Goal: Task Accomplishment & Management: Use online tool/utility

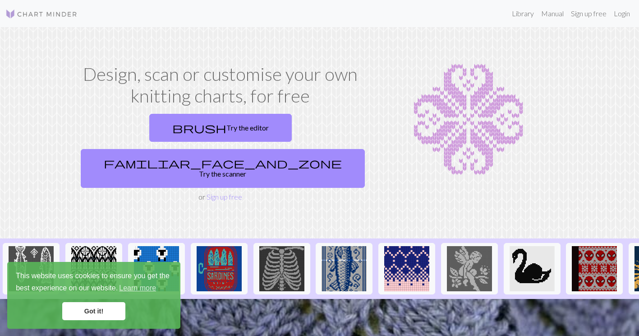
click at [166, 128] on link "brush Try the editor" at bounding box center [220, 128] width 143 height 28
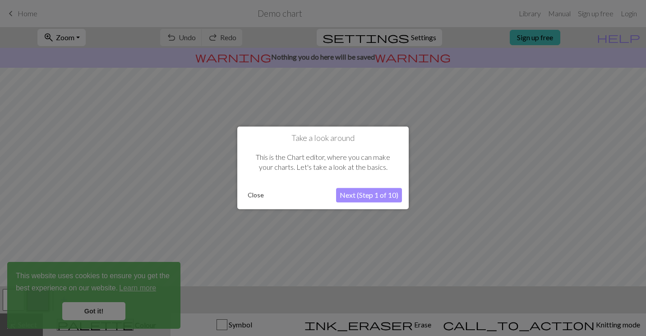
click at [353, 195] on button "Next (Step 1 of 10)" at bounding box center [369, 195] width 66 height 14
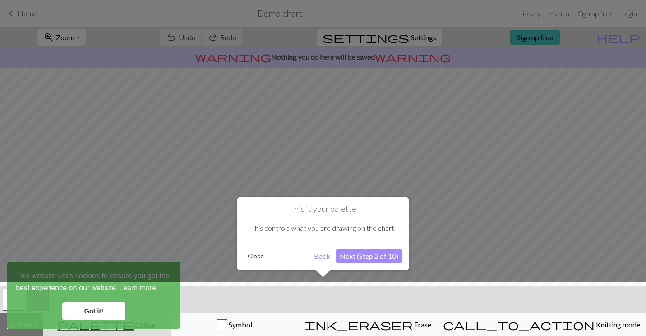
click at [364, 258] on button "Next (Step 2 of 10)" at bounding box center [369, 256] width 66 height 14
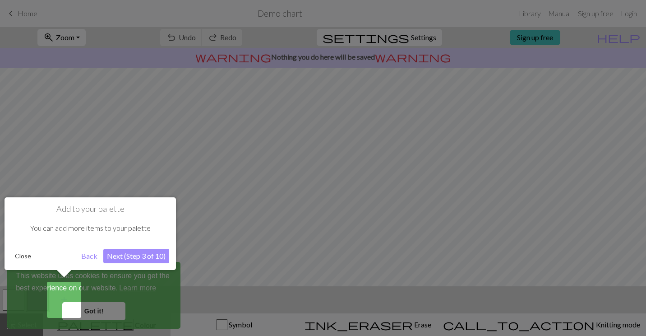
click at [117, 260] on button "Next (Step 3 of 10)" at bounding box center [136, 256] width 66 height 14
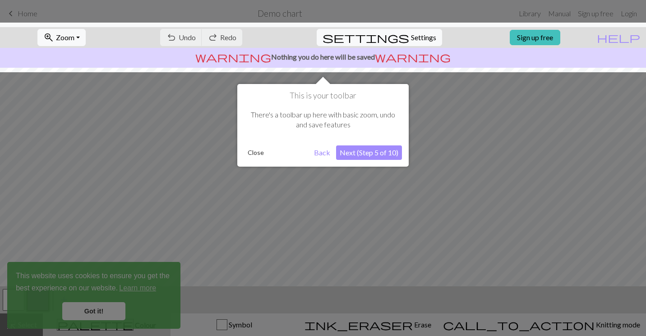
click at [377, 155] on button "Next (Step 5 of 10)" at bounding box center [369, 152] width 66 height 14
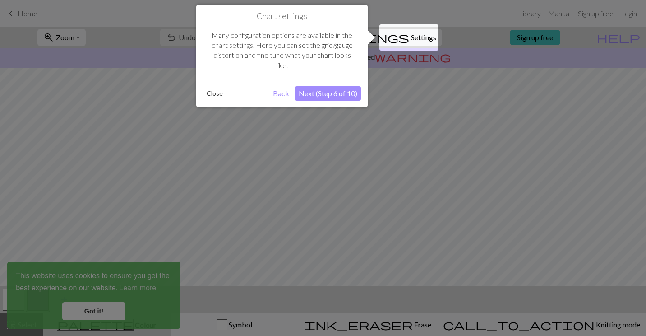
click at [332, 107] on div "Chart settings Many configuration options are available in the chart settings. …" at bounding box center [281, 56] width 171 height 103
click at [327, 94] on button "Next (Step 6 of 10)" at bounding box center [328, 93] width 66 height 14
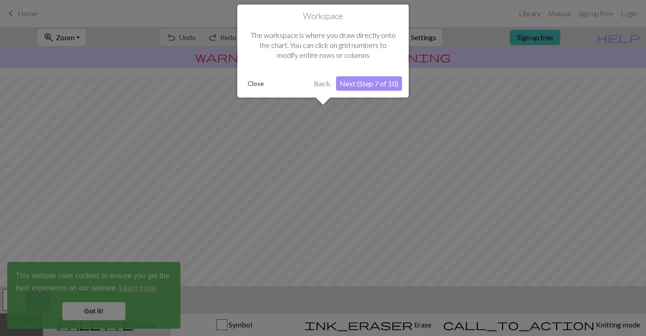
scroll to position [54, 0]
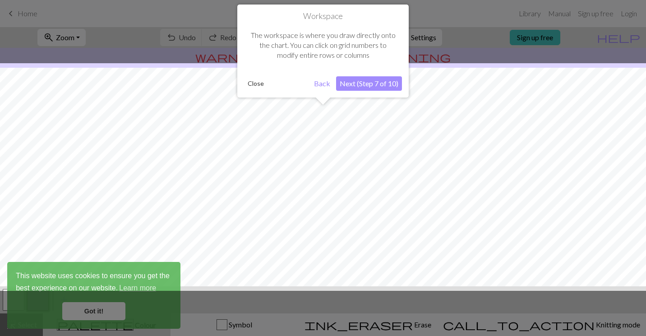
click at [355, 86] on button "Next (Step 7 of 10)" at bounding box center [369, 83] width 66 height 14
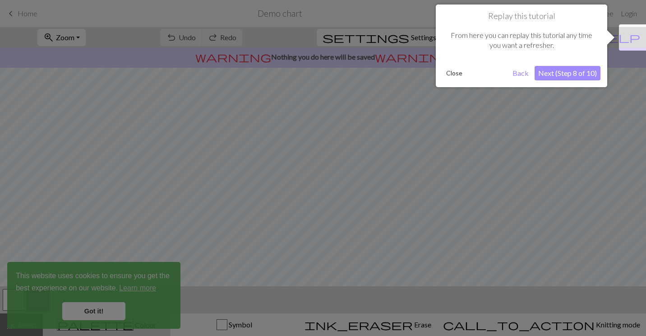
click at [544, 67] on button "Next (Step 8 of 10)" at bounding box center [567, 73] width 66 height 14
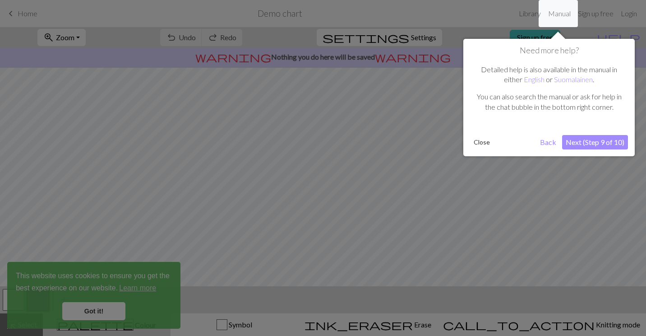
click at [608, 143] on button "Next (Step 9 of 10)" at bounding box center [595, 142] width 66 height 14
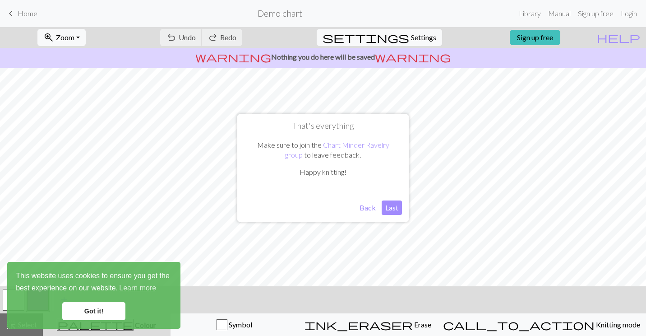
click at [391, 203] on button "Last" at bounding box center [392, 207] width 20 height 14
click at [73, 301] on div "This website uses cookies to ensure you get the best experience on our website.…" at bounding box center [93, 295] width 173 height 67
click at [98, 313] on link "Got it!" at bounding box center [93, 311] width 63 height 18
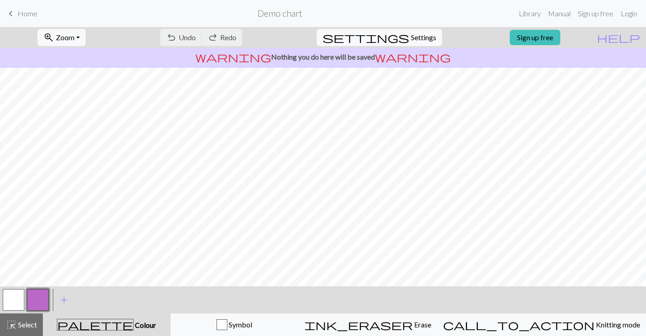
click at [423, 329] on div "ink_eraser Erase Erase" at bounding box center [367, 324] width 127 height 11
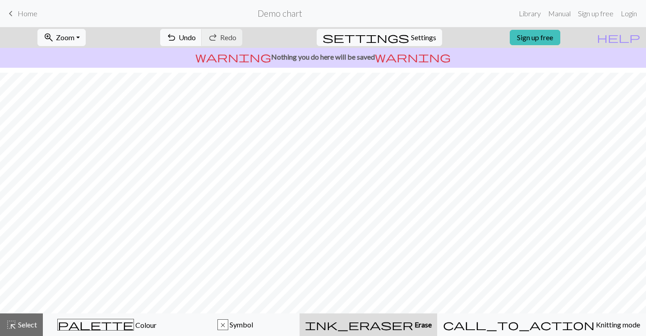
scroll to position [91, 0]
click at [253, 321] on span "Symbol" at bounding box center [240, 324] width 25 height 9
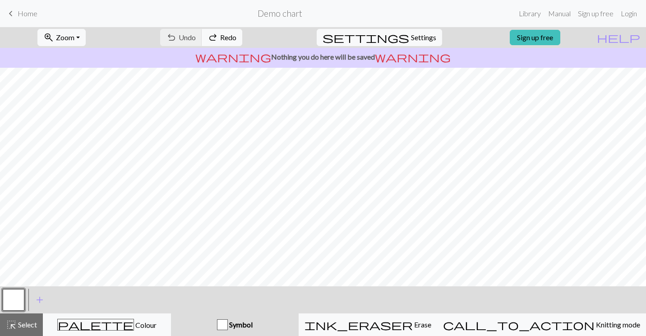
click at [428, 321] on span "Erase" at bounding box center [422, 324] width 18 height 9
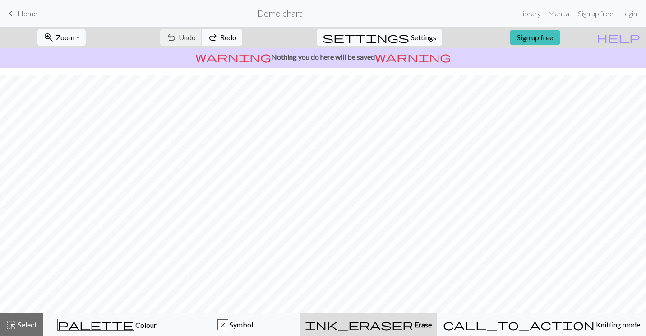
drag, startPoint x: 428, startPoint y: 321, endPoint x: 418, endPoint y: 323, distance: 10.3
click at [418, 323] on span "Erase" at bounding box center [422, 324] width 18 height 9
click at [555, 35] on link "Sign up free" at bounding box center [535, 37] width 51 height 15
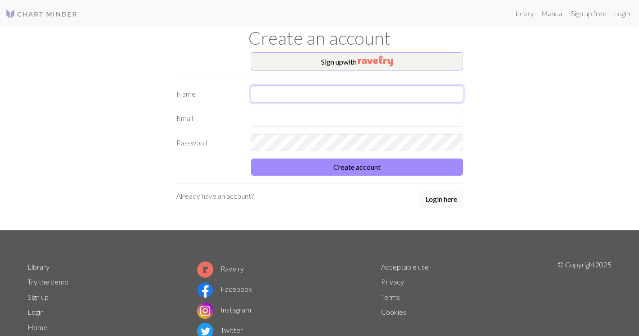
click at [354, 95] on input "text" at bounding box center [357, 93] width 212 height 17
type input "Ains"
click at [263, 115] on input "text" at bounding box center [357, 118] width 212 height 17
type input "ainsleyjajack@gmail.com"
click at [371, 57] on img "button" at bounding box center [375, 60] width 35 height 11
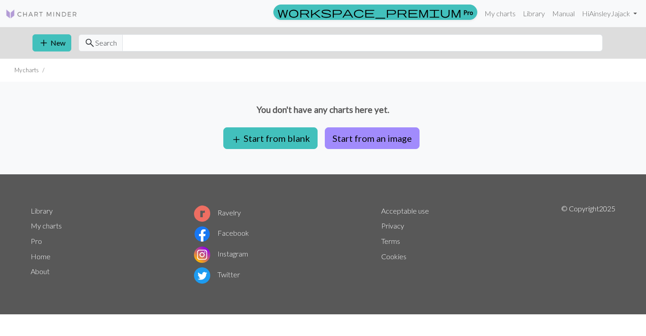
click at [290, 134] on button "add Start from blank" at bounding box center [270, 138] width 94 height 22
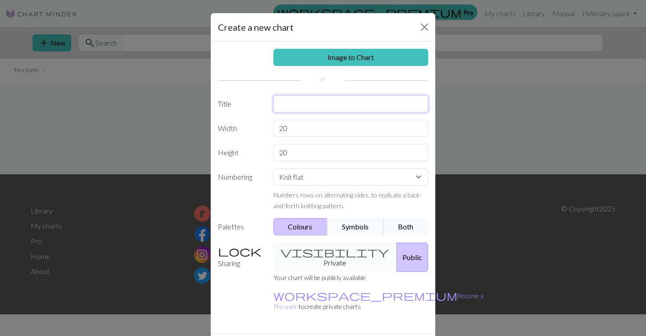
click at [343, 111] on input "text" at bounding box center [350, 103] width 155 height 17
type input "Fish Chart!"
click at [319, 180] on select "Knit flat Knit in the round Lace knitting Cross stitch" at bounding box center [350, 176] width 155 height 17
select select "round"
click at [273, 168] on select "Knit flat Knit in the round Lace knitting Cross stitch" at bounding box center [350, 176] width 155 height 17
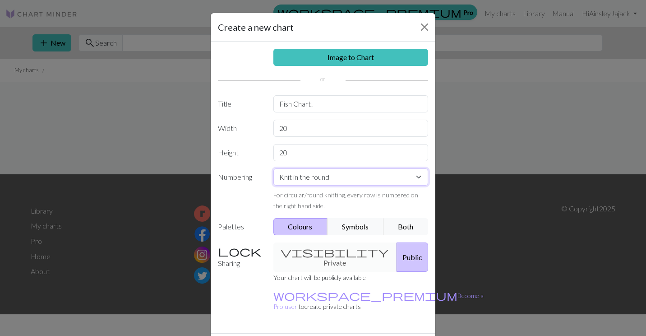
click at [317, 172] on select "Knit flat Knit in the round Lace knitting Cross stitch" at bounding box center [350, 176] width 155 height 17
click at [260, 211] on div "Image to Chart Title Fish Chart! Width 20 Height 20 Numbering Knit flat Knit in…" at bounding box center [323, 186] width 225 height 291
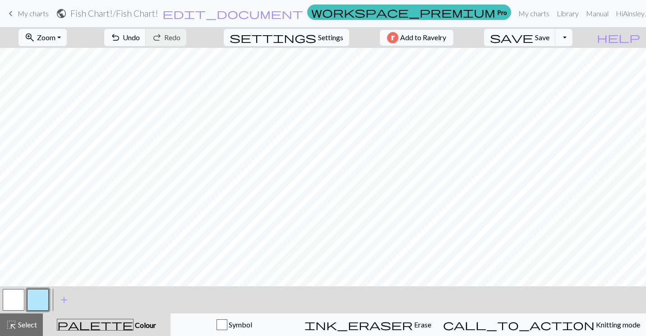
click at [9, 303] on button "button" at bounding box center [14, 300] width 22 height 22
click at [32, 304] on button "button" at bounding box center [38, 300] width 22 height 22
click at [328, 35] on span "Settings" at bounding box center [330, 37] width 25 height 11
select select "aran"
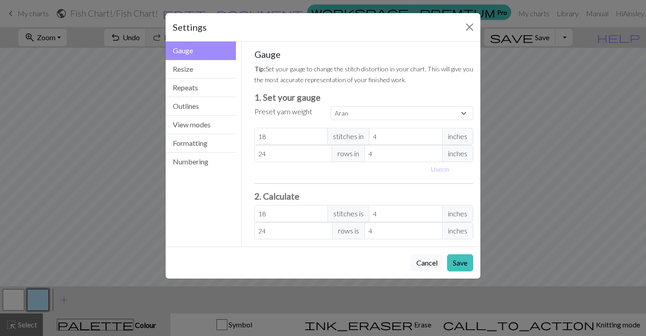
click at [541, 199] on div "Settings Gauge Gauge Resize Repeats Outlines View modes Formatting Numbering Ga…" at bounding box center [323, 168] width 646 height 336
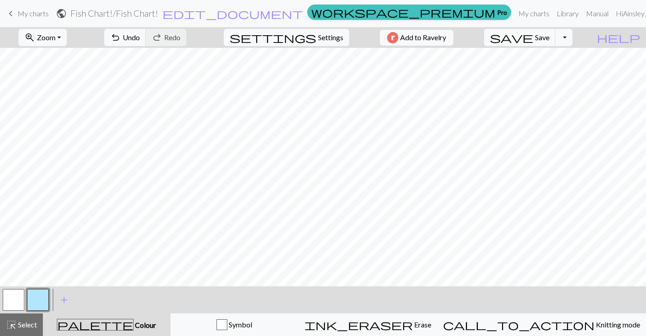
click at [318, 38] on span "Settings" at bounding box center [330, 37] width 25 height 11
select select "aran"
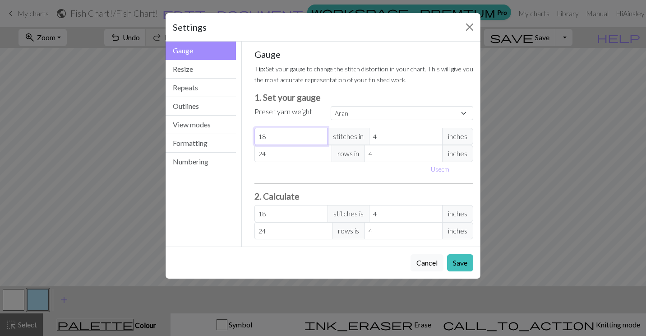
click at [313, 134] on input "18" at bounding box center [291, 136] width 74 height 17
click at [337, 186] on div "Gauge Tip: Set your gauge to change the stitch distortion in your chart. This w…" at bounding box center [363, 144] width 219 height 190
click at [206, 71] on button "Resize" at bounding box center [201, 69] width 70 height 18
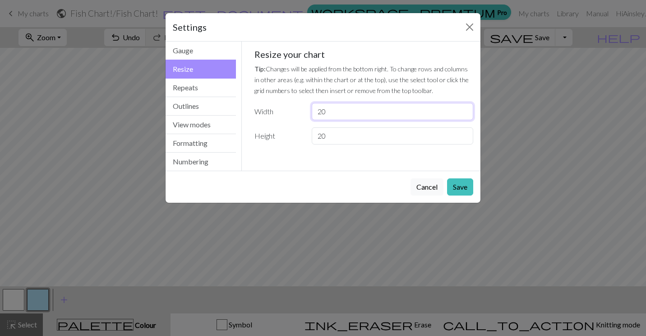
click at [337, 112] on input "20" at bounding box center [392, 111] width 161 height 17
drag, startPoint x: 327, startPoint y: 112, endPoint x: 300, endPoint y: 111, distance: 27.5
click at [300, 111] on div "Width 20" at bounding box center [364, 111] width 230 height 17
type input "17"
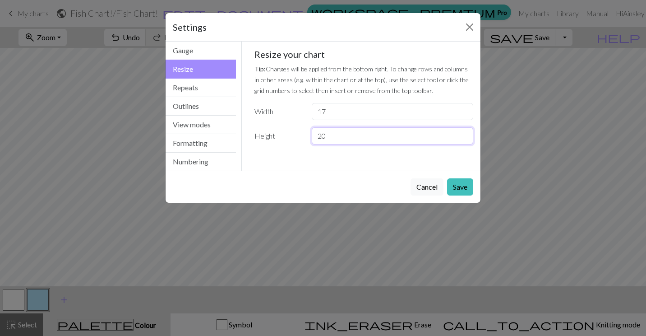
click at [327, 129] on input "20" at bounding box center [392, 135] width 161 height 17
click at [332, 134] on input "20" at bounding box center [392, 135] width 161 height 17
type input "2"
type input "8"
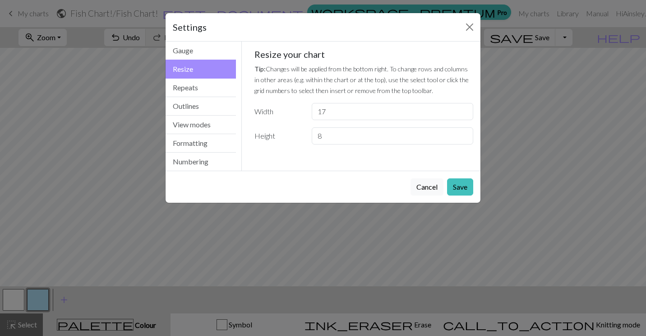
click at [467, 184] on button "Save" at bounding box center [460, 186] width 26 height 17
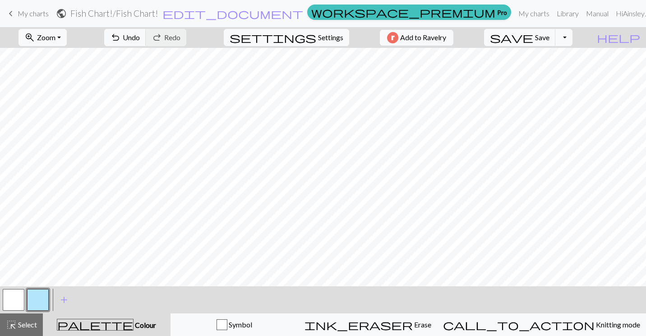
click at [15, 299] on button "button" at bounding box center [14, 300] width 22 height 22
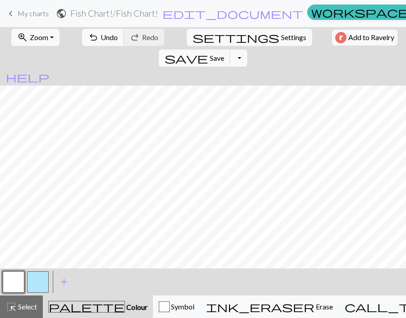
click at [99, 301] on button "palette Colour Colour" at bounding box center [98, 307] width 110 height 23
click at [125, 310] on span "Colour" at bounding box center [136, 307] width 23 height 9
click at [77, 306] on span "palette" at bounding box center [87, 307] width 76 height 13
click at [61, 279] on span "add" at bounding box center [64, 282] width 11 height 13
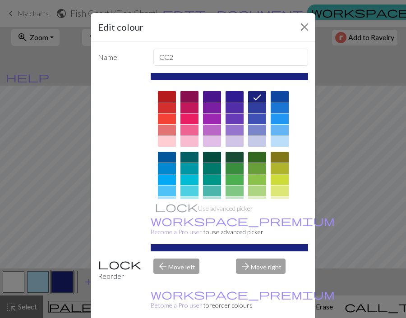
scroll to position [141, 0]
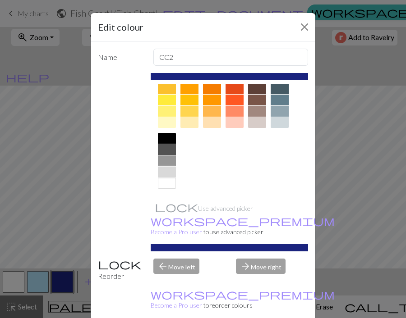
click at [158, 170] on div at bounding box center [167, 172] width 18 height 11
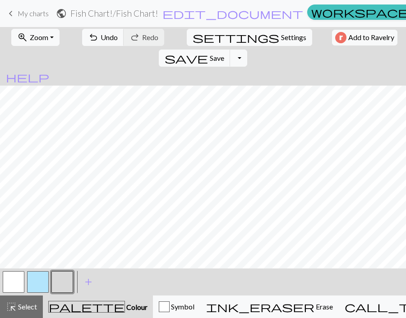
click at [14, 284] on button "button" at bounding box center [14, 283] width 22 height 22
click at [43, 277] on button "button" at bounding box center [38, 283] width 22 height 22
click at [87, 281] on span "add" at bounding box center [88, 282] width 11 height 13
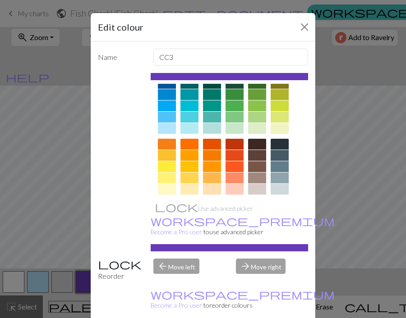
scroll to position [78, 0]
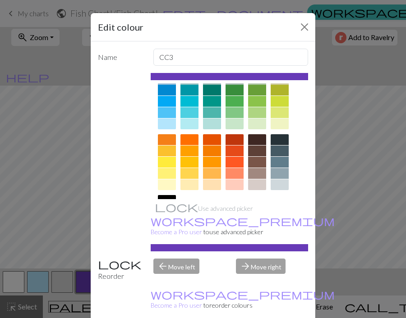
click at [169, 121] on div at bounding box center [167, 124] width 18 height 11
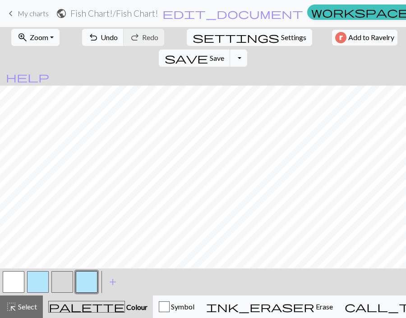
click at [95, 286] on button "button" at bounding box center [87, 283] width 22 height 22
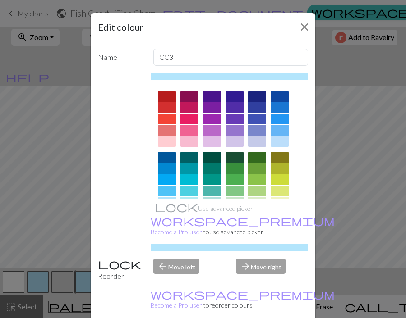
click at [28, 296] on div "Edit colour Name CC3 Use advanced picker workspace_premium Become a Pro user to…" at bounding box center [203, 159] width 406 height 318
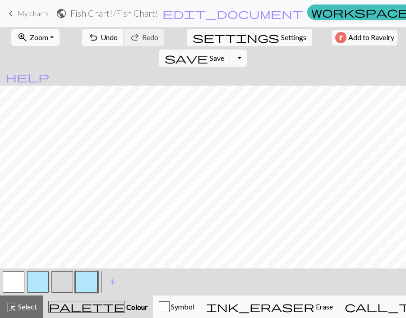
click at [35, 277] on button "button" at bounding box center [38, 283] width 22 height 22
click at [15, 276] on button "button" at bounding box center [14, 283] width 22 height 22
click at [65, 284] on button "button" at bounding box center [62, 283] width 22 height 22
click at [86, 281] on button "button" at bounding box center [87, 283] width 22 height 22
drag, startPoint x: 86, startPoint y: 281, endPoint x: 120, endPoint y: 290, distance: 34.5
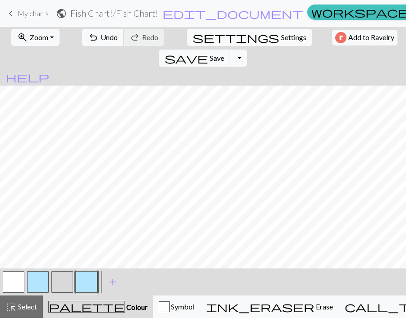
click at [120, 290] on button "add Add a colour" at bounding box center [112, 282] width 23 height 23
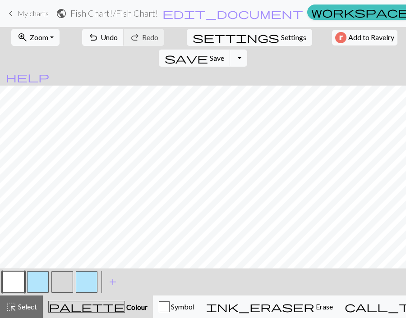
click at [125, 305] on span "Colour" at bounding box center [136, 307] width 23 height 9
drag, startPoint x: 16, startPoint y: 279, endPoint x: 138, endPoint y: 271, distance: 122.5
click at [138, 271] on div "< > add Add a colour" at bounding box center [203, 282] width 406 height 27
click at [60, 287] on button "button" at bounding box center [62, 283] width 22 height 22
click at [92, 281] on button "button" at bounding box center [87, 283] width 22 height 22
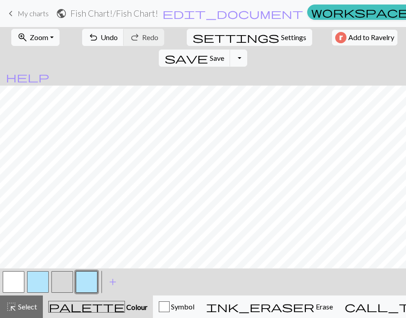
click at [67, 277] on button "button" at bounding box center [62, 283] width 22 height 22
click at [87, 284] on button "button" at bounding box center [87, 283] width 22 height 22
click at [281, 37] on span "Settings" at bounding box center [293, 37] width 25 height 11
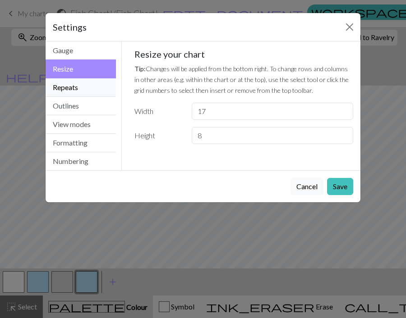
click at [87, 91] on button "Repeats" at bounding box center [81, 87] width 70 height 18
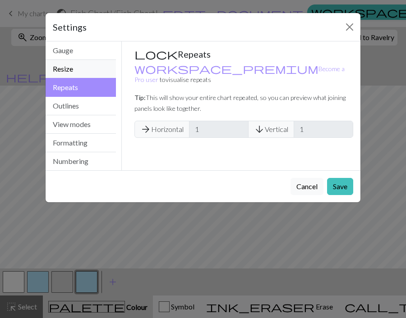
click at [83, 72] on button "Resize" at bounding box center [81, 69] width 70 height 18
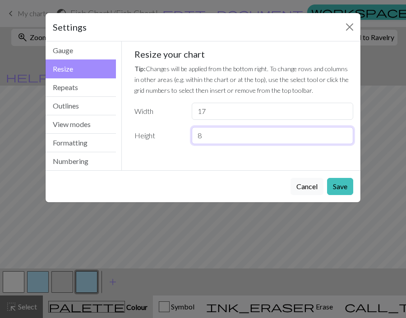
click at [241, 134] on input "8" at bounding box center [272, 135] width 161 height 17
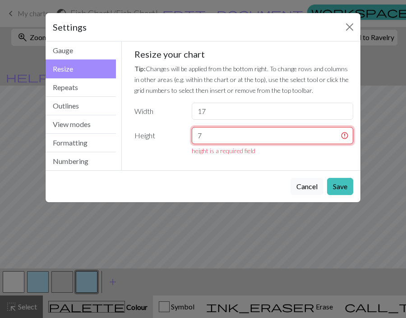
type input "7"
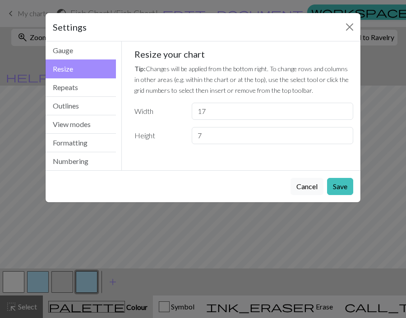
click at [337, 189] on button "Save" at bounding box center [340, 186] width 26 height 17
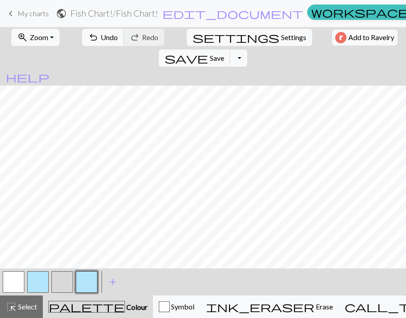
click at [65, 273] on button "button" at bounding box center [62, 283] width 22 height 22
click at [92, 281] on button "button" at bounding box center [87, 283] width 22 height 22
click at [63, 283] on button "button" at bounding box center [62, 283] width 22 height 22
click at [89, 281] on button "button" at bounding box center [87, 283] width 22 height 22
click at [66, 279] on button "button" at bounding box center [62, 283] width 22 height 22
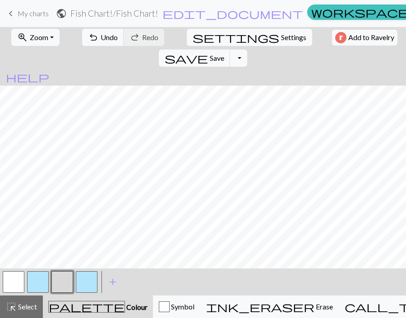
click at [86, 280] on button "button" at bounding box center [87, 283] width 22 height 22
click at [61, 285] on button "button" at bounding box center [62, 283] width 22 height 22
click at [85, 276] on button "button" at bounding box center [87, 283] width 22 height 22
click at [92, 279] on button "button" at bounding box center [87, 283] width 22 height 22
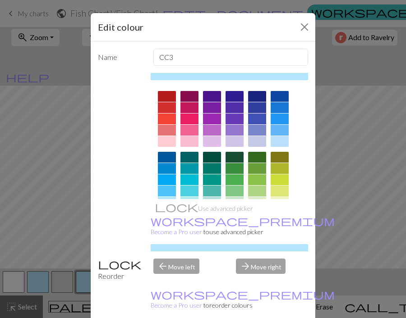
click at [166, 158] on div at bounding box center [167, 157] width 18 height 11
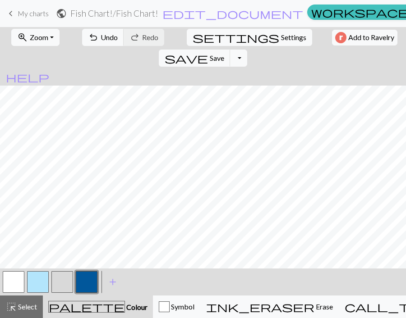
click at [82, 277] on button "button" at bounding box center [87, 283] width 22 height 22
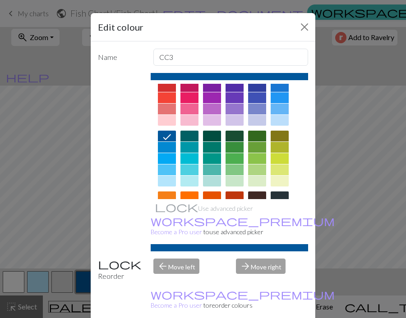
scroll to position [22, 0]
click at [159, 147] on div at bounding box center [167, 147] width 18 height 11
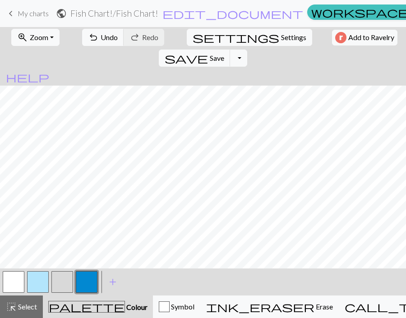
click at [82, 290] on button "button" at bounding box center [87, 283] width 22 height 22
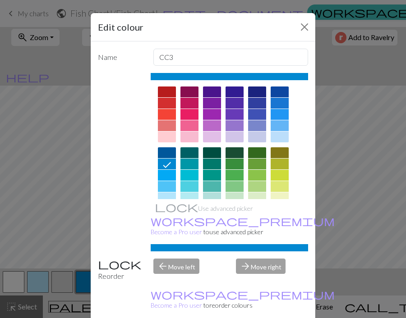
scroll to position [0, 0]
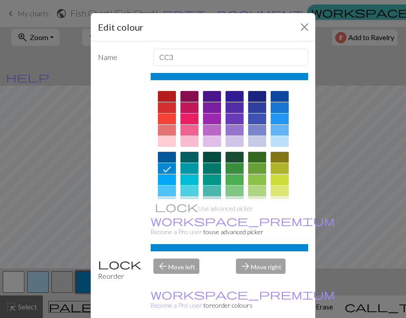
click at [281, 127] on div at bounding box center [280, 130] width 18 height 11
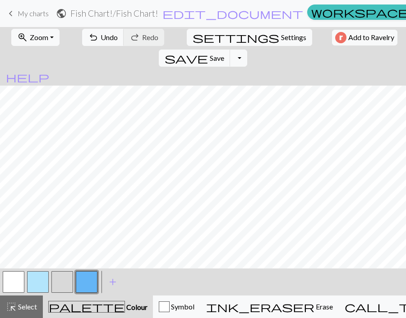
click at [85, 281] on button "button" at bounding box center [87, 283] width 22 height 22
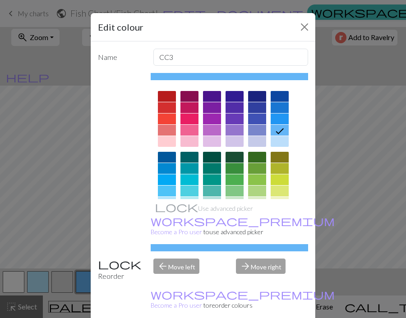
click at [158, 155] on div at bounding box center [167, 157] width 18 height 11
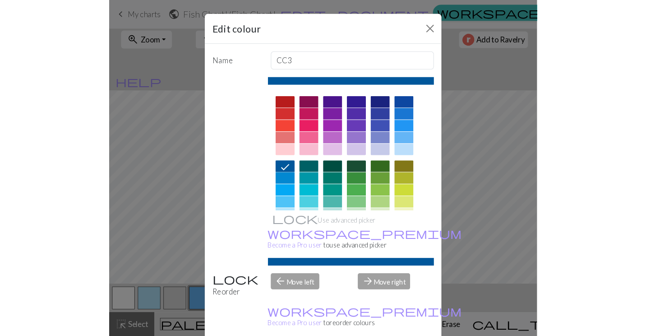
scroll to position [32, 0]
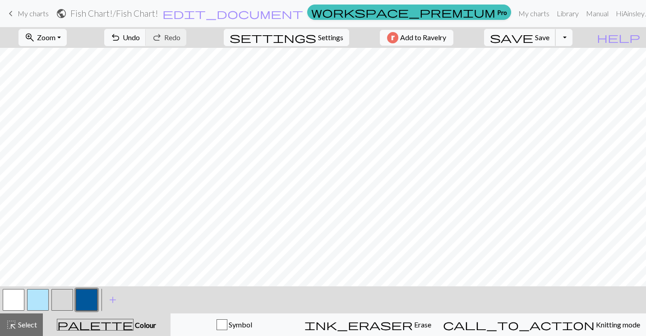
click at [545, 44] on button "save Save Save" at bounding box center [520, 37] width 72 height 17
click at [572, 38] on button "Toggle Dropdown" at bounding box center [563, 37] width 17 height 17
click at [565, 73] on button "save_alt Download" at bounding box center [497, 71] width 149 height 14
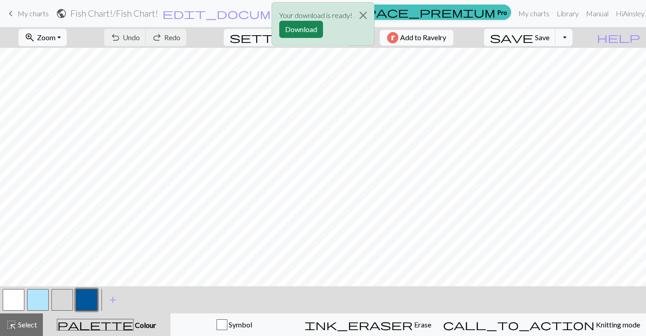
click at [289, 29] on button "Download" at bounding box center [301, 29] width 44 height 17
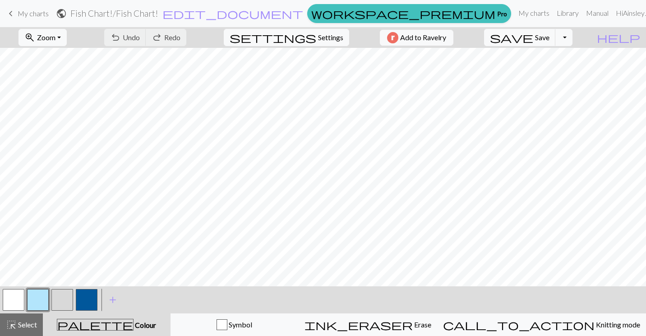
click at [35, 14] on span "My charts" at bounding box center [33, 13] width 31 height 9
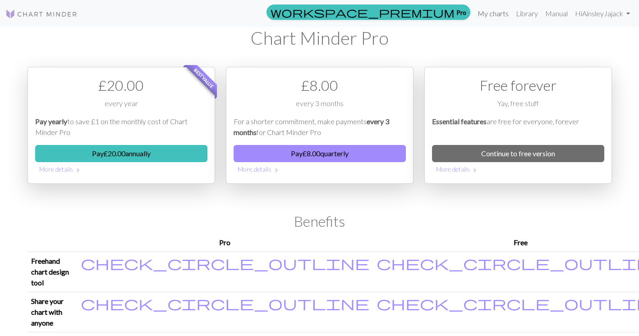
click at [493, 17] on link "My charts" at bounding box center [493, 14] width 38 height 18
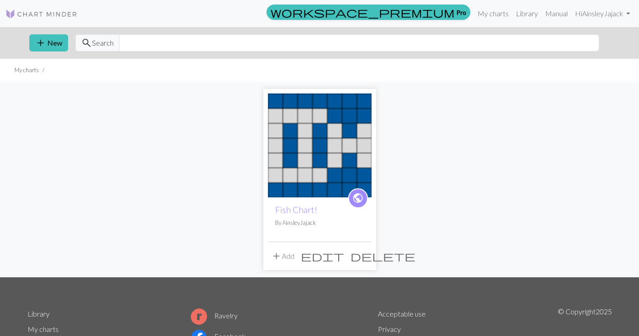
click at [50, 43] on button "add New" at bounding box center [48, 42] width 39 height 17
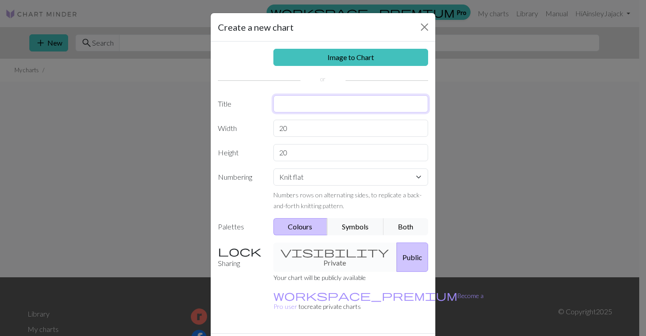
click at [300, 99] on input "text" at bounding box center [350, 103] width 155 height 17
type input "F"
type input "Flipped Fish!"
click at [306, 128] on input "20" at bounding box center [350, 128] width 155 height 17
click at [304, 129] on input "20" at bounding box center [350, 128] width 155 height 17
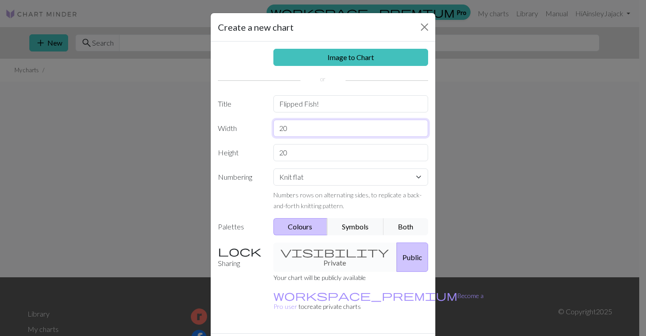
click at [304, 129] on input "20" at bounding box center [350, 128] width 155 height 17
type input "8"
type input "17"
click at [286, 150] on input "20" at bounding box center [350, 152] width 155 height 17
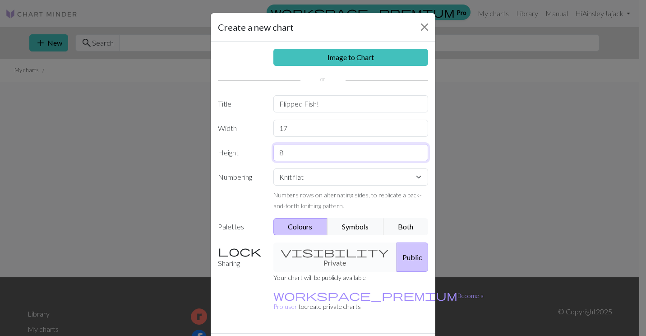
type input "8"
click at [305, 187] on div "Knit flat Knit in the round Lace knitting Cross stitch Numbers rows on alternat…" at bounding box center [351, 189] width 166 height 42
click at [299, 180] on select "Knit flat Knit in the round Lace knitting Cross stitch" at bounding box center [350, 176] width 155 height 17
select select "round"
click at [273, 168] on select "Knit flat Knit in the round Lace knitting Cross stitch" at bounding box center [350, 176] width 155 height 17
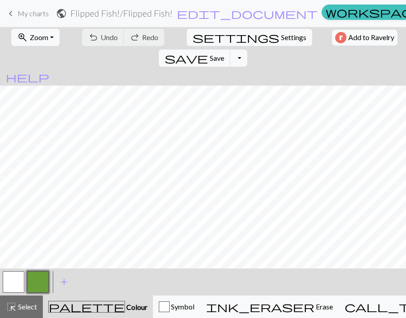
click at [43, 280] on button "button" at bounding box center [38, 283] width 22 height 22
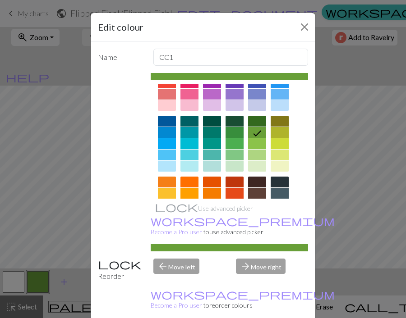
scroll to position [37, 0]
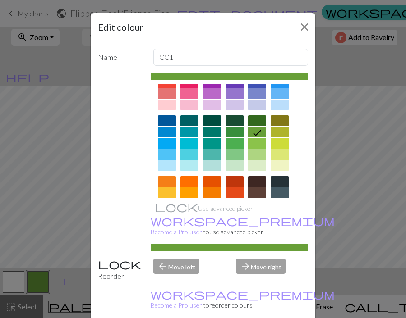
click at [163, 120] on div at bounding box center [167, 120] width 18 height 11
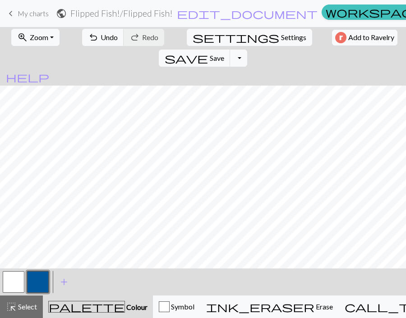
click at [15, 276] on button "button" at bounding box center [14, 283] width 22 height 22
click at [6, 284] on button "button" at bounding box center [14, 283] width 22 height 22
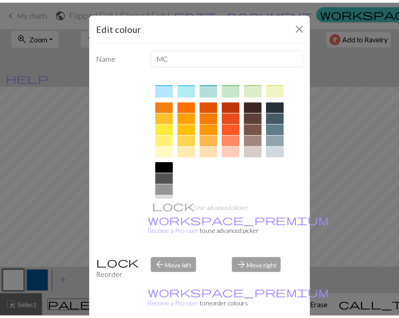
scroll to position [141, 0]
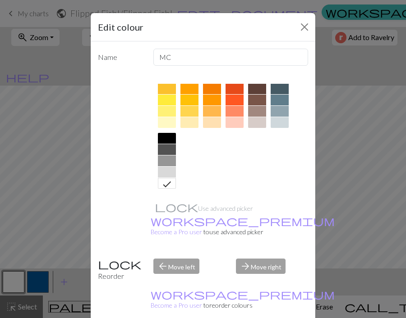
click at [163, 170] on div at bounding box center [167, 172] width 18 height 11
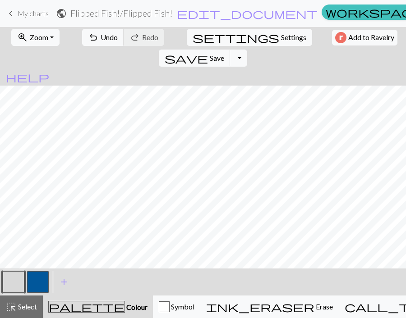
click at [33, 279] on button "button" at bounding box center [38, 283] width 22 height 22
click at [12, 276] on button "button" at bounding box center [14, 283] width 22 height 22
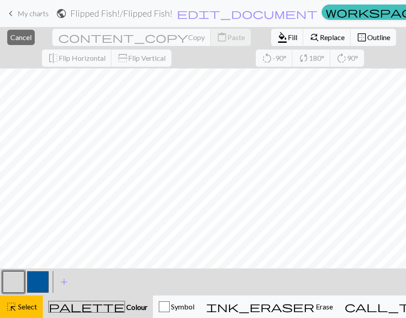
click at [28, 306] on span "Select" at bounding box center [27, 307] width 20 height 9
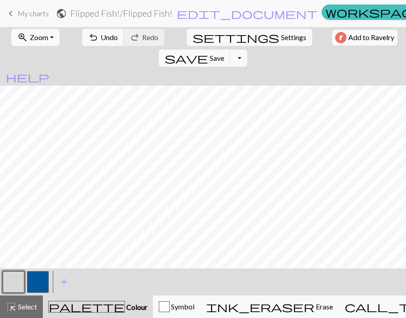
click at [267, 302] on div "ink_eraser Erase Erase" at bounding box center [269, 307] width 127 height 11
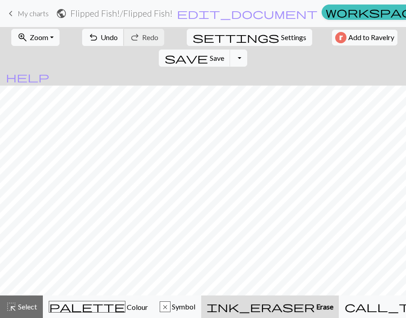
click at [101, 35] on span "Undo" at bounding box center [109, 37] width 17 height 9
click at [68, 307] on div "palette Colour Colour" at bounding box center [98, 307] width 99 height 12
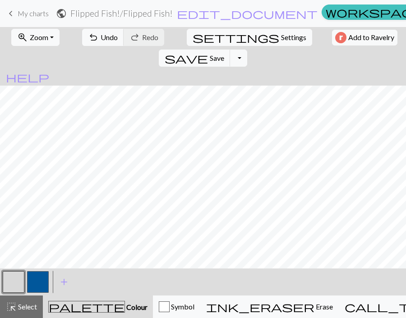
click at [43, 279] on button "button" at bounding box center [38, 283] width 22 height 22
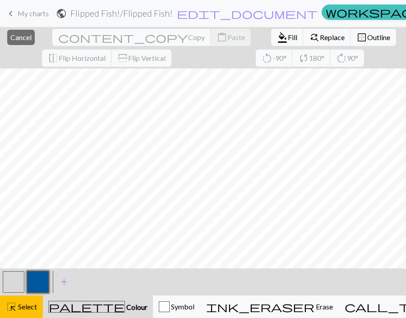
click at [31, 304] on span "Select" at bounding box center [27, 307] width 20 height 9
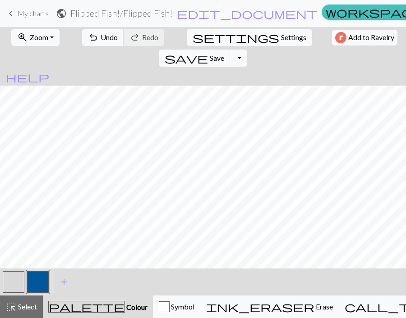
click at [12, 283] on button "button" at bounding box center [14, 283] width 22 height 22
click at [190, 41] on button "settings Settings" at bounding box center [249, 37] width 125 height 17
select select "aran"
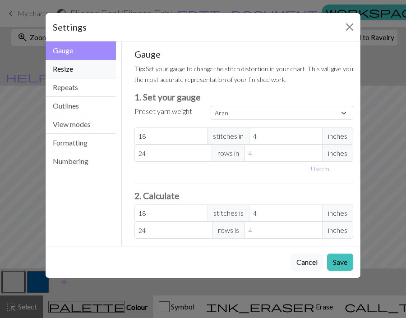
click at [67, 67] on button "Resize" at bounding box center [81, 69] width 70 height 18
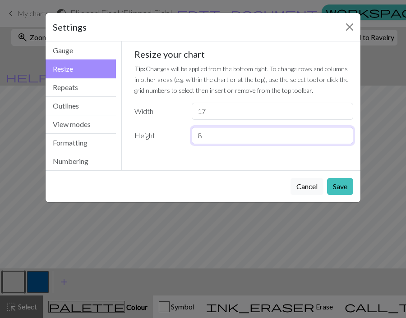
click at [231, 136] on input "8" at bounding box center [272, 135] width 161 height 17
type input "7"
click at [344, 190] on button "Save" at bounding box center [340, 186] width 26 height 17
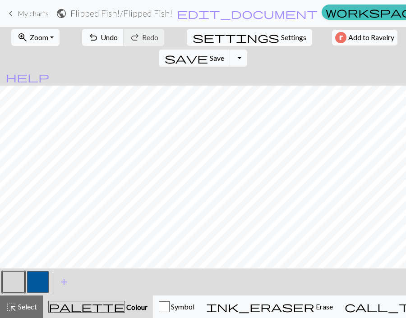
click at [36, 278] on button "button" at bounding box center [38, 283] width 22 height 22
click at [9, 284] on button "button" at bounding box center [14, 283] width 22 height 22
click at [37, 283] on button "button" at bounding box center [38, 283] width 22 height 22
click at [17, 275] on button "button" at bounding box center [14, 283] width 22 height 22
click at [41, 277] on button "button" at bounding box center [38, 283] width 22 height 22
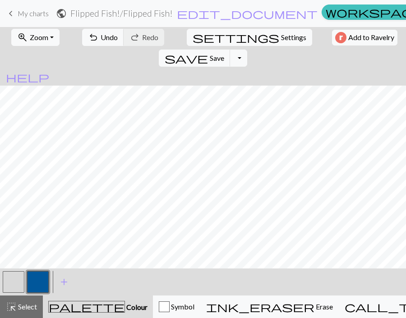
click at [16, 283] on button "button" at bounding box center [14, 283] width 22 height 22
click at [32, 285] on button "button" at bounding box center [38, 283] width 22 height 22
click at [16, 281] on button "button" at bounding box center [14, 283] width 22 height 22
click at [34, 281] on button "button" at bounding box center [38, 283] width 22 height 22
click at [143, 14] on h2 "Flipped Fish! / Flipped Fish!" at bounding box center [121, 13] width 102 height 10
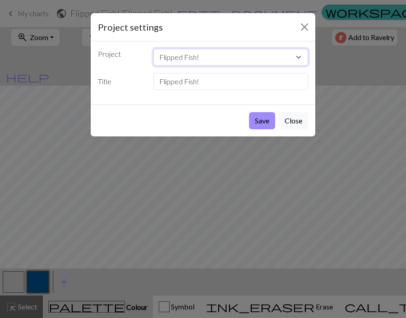
click at [276, 60] on select "Flipped Fish! Fish Chart!" at bounding box center [230, 57] width 155 height 17
select select "68dc5efe3eea154e62310d07"
click at [153, 49] on select "Flipped Fish! Fish Chart!" at bounding box center [230, 57] width 155 height 17
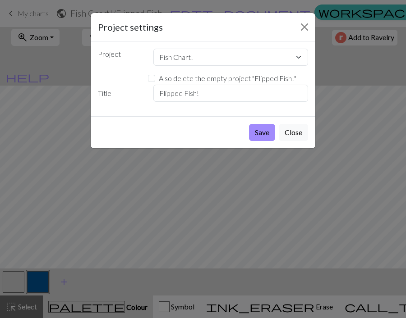
click at [256, 129] on button "Save" at bounding box center [262, 132] width 26 height 17
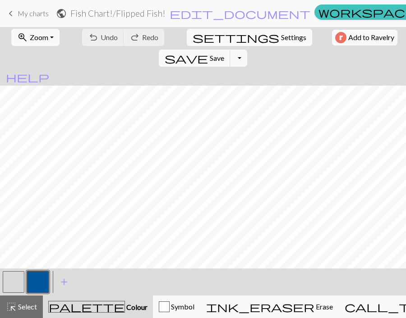
click at [247, 50] on button "Toggle Dropdown" at bounding box center [238, 58] width 17 height 17
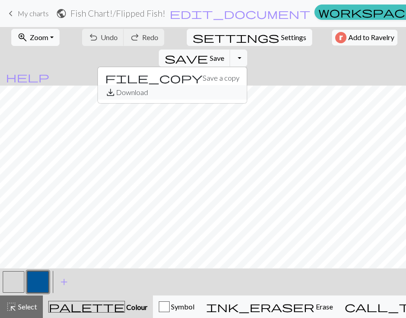
click at [247, 85] on button "save_alt Download" at bounding box center [172, 92] width 149 height 14
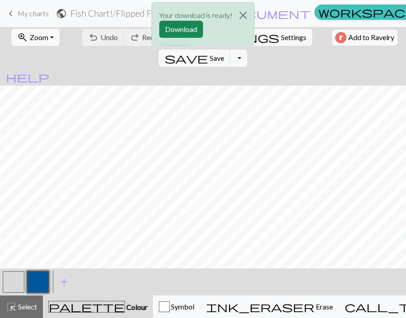
click at [177, 28] on button "Download" at bounding box center [181, 29] width 44 height 17
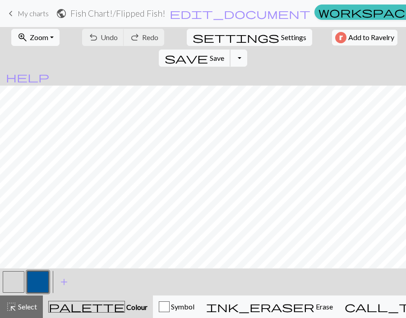
click at [224, 54] on span "Save" at bounding box center [217, 58] width 14 height 9
click at [28, 12] on span "My charts" at bounding box center [33, 13] width 31 height 9
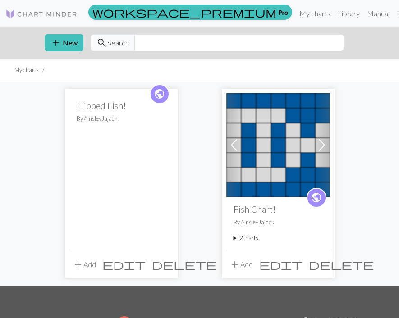
click at [162, 262] on span "delete" at bounding box center [184, 264] width 65 height 13
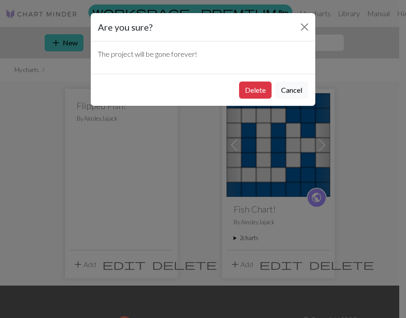
click at [249, 92] on button "Delete" at bounding box center [255, 90] width 32 height 17
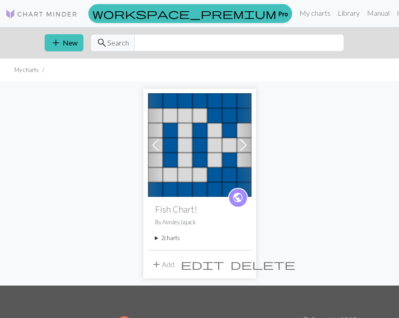
click at [217, 152] on img at bounding box center [200, 145] width 104 height 104
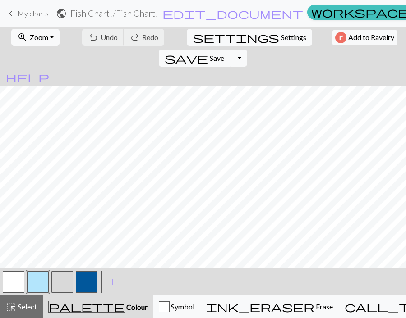
click at [13, 11] on span "keyboard_arrow_left" at bounding box center [10, 13] width 11 height 13
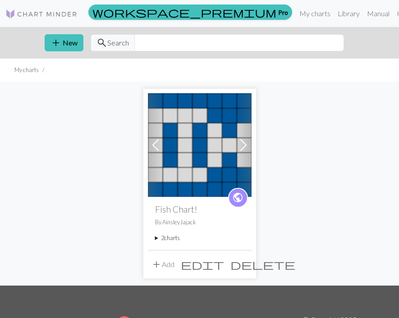
click at [167, 238] on summary "2 charts" at bounding box center [199, 238] width 89 height 9
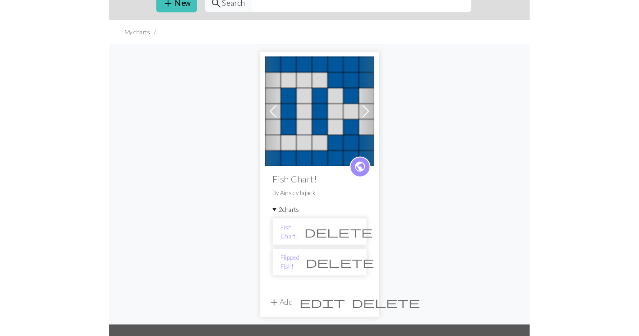
scroll to position [51, 0]
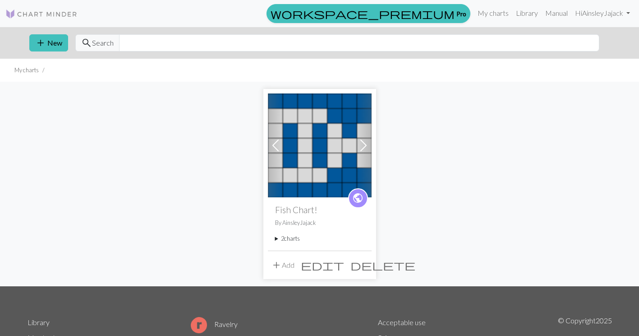
click at [344, 261] on span "edit" at bounding box center [322, 264] width 43 height 13
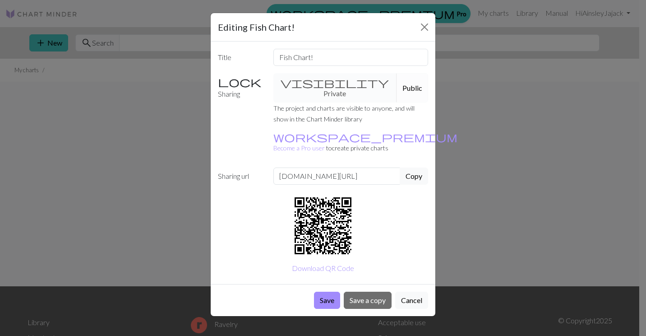
click at [451, 176] on div "Editing Fish Chart! Title Fish Chart! Sharing visibility Private Public The pro…" at bounding box center [323, 168] width 646 height 336
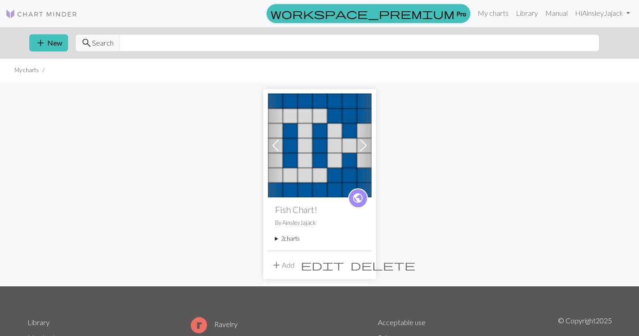
click at [299, 239] on summary "2 charts" at bounding box center [319, 238] width 89 height 9
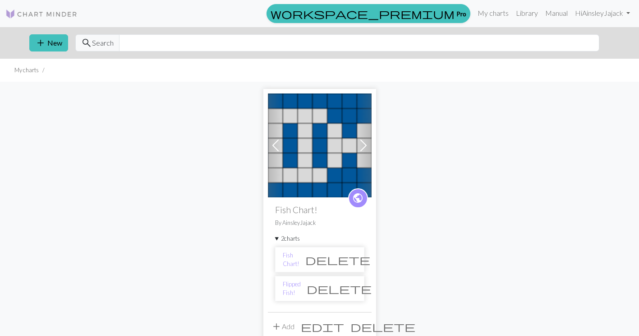
click at [307, 253] on li "Fish Chart! delete" at bounding box center [319, 259] width 89 height 25
click at [299, 258] on link "Fish Chart!" at bounding box center [291, 259] width 17 height 17
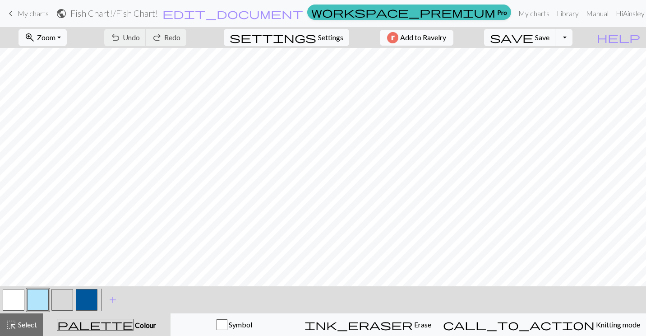
click at [323, 37] on span "Settings" at bounding box center [330, 37] width 25 height 11
select select "aran"
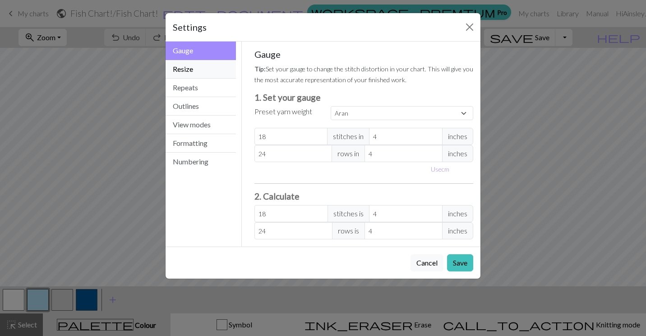
click at [191, 71] on button "Resize" at bounding box center [201, 69] width 70 height 18
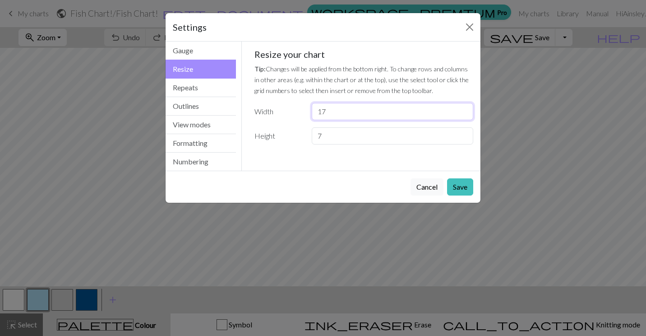
click at [326, 111] on input "17" at bounding box center [392, 111] width 161 height 17
type input "16"
click at [465, 187] on button "Save" at bounding box center [460, 186] width 26 height 17
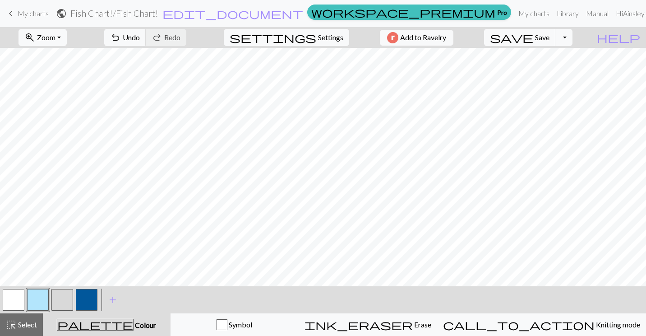
click at [572, 39] on button "Toggle Dropdown" at bounding box center [563, 37] width 17 height 17
click at [560, 72] on button "save_alt Download" at bounding box center [497, 71] width 149 height 14
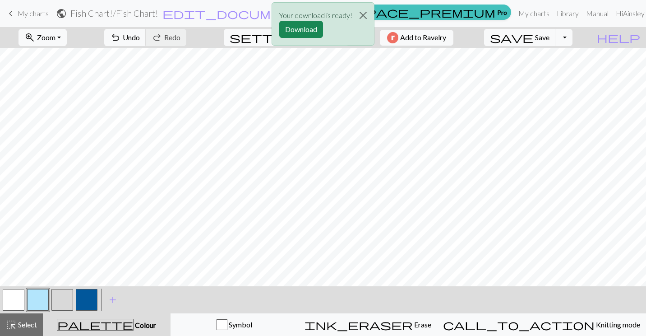
click at [308, 31] on button "Download" at bounding box center [301, 29] width 44 height 17
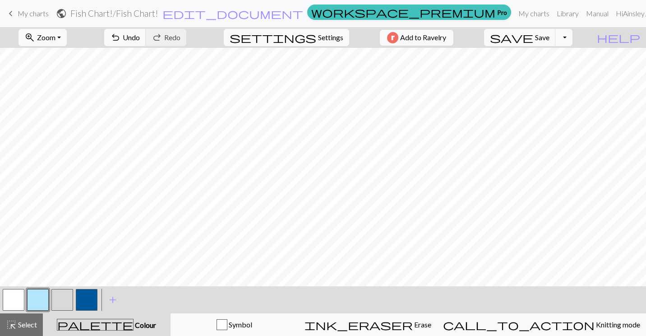
click at [36, 9] on span "My charts" at bounding box center [33, 13] width 31 height 9
click at [533, 40] on span "save" at bounding box center [511, 37] width 43 height 13
click at [27, 11] on div "Chart saved" at bounding box center [323, 18] width 646 height 36
click at [11, 12] on div "Chart saved" at bounding box center [323, 18] width 646 height 36
click at [12, 12] on span "keyboard_arrow_left" at bounding box center [10, 13] width 11 height 13
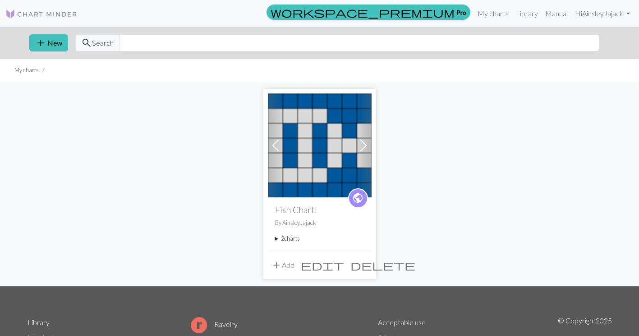
click at [290, 239] on summary "2 charts" at bounding box center [319, 238] width 89 height 9
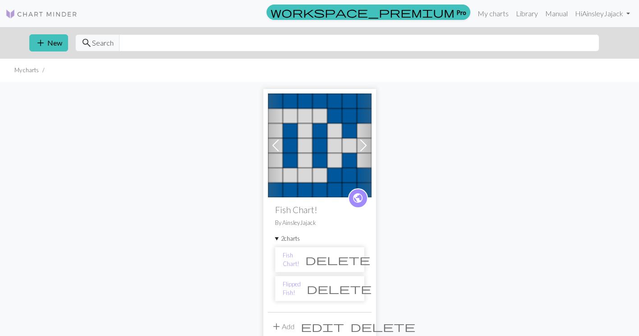
click at [300, 288] on link "Flipped Fish!" at bounding box center [292, 288] width 18 height 17
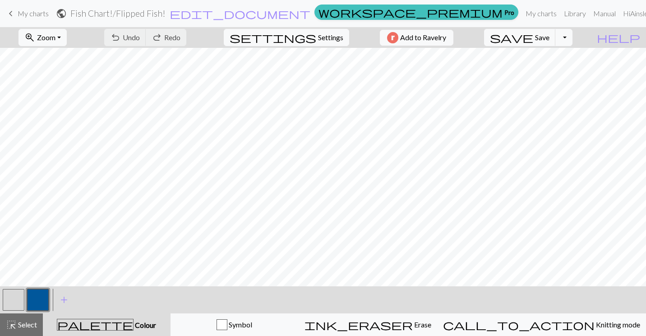
click at [318, 36] on span "Settings" at bounding box center [330, 37] width 25 height 11
select select "aran"
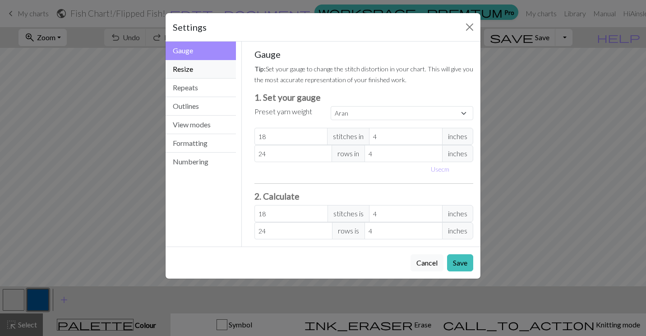
click at [190, 73] on button "Resize" at bounding box center [201, 69] width 70 height 18
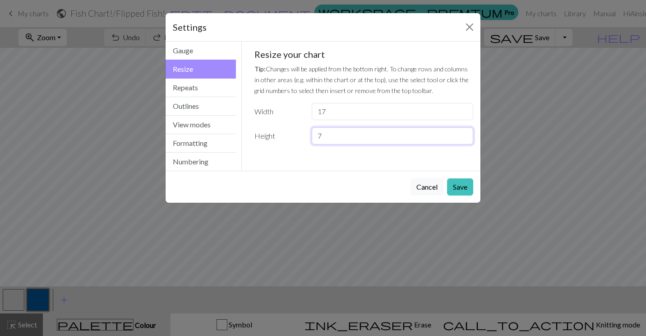
click at [374, 140] on input "7" at bounding box center [392, 135] width 161 height 17
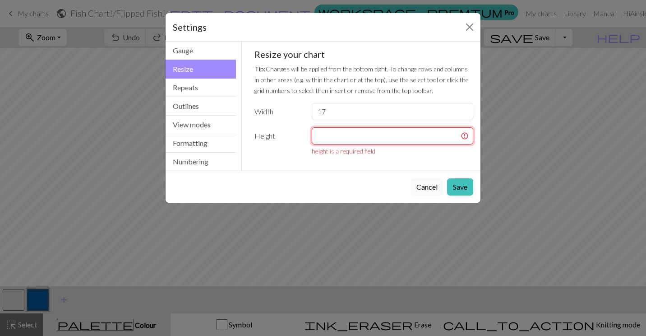
type input "7"
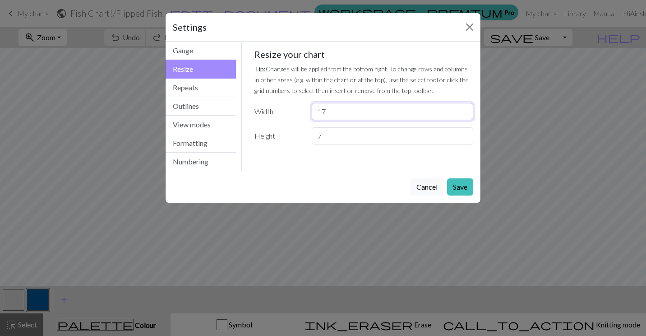
click at [369, 111] on input "17" at bounding box center [392, 111] width 161 height 17
type input "16"
click at [452, 186] on button "Save" at bounding box center [460, 186] width 26 height 17
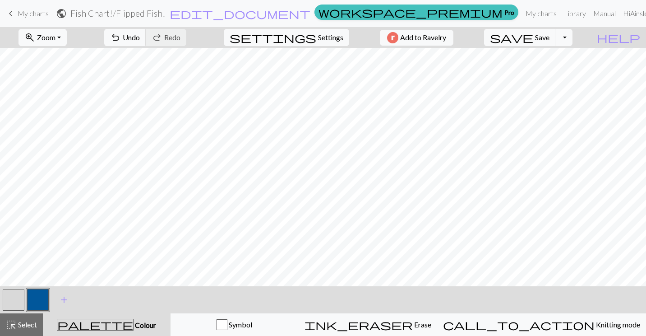
click at [18, 294] on button "button" at bounding box center [14, 300] width 22 height 22
click at [35, 293] on button "button" at bounding box center [38, 300] width 22 height 22
click at [11, 297] on button "button" at bounding box center [14, 300] width 22 height 22
click at [34, 302] on button "button" at bounding box center [38, 300] width 22 height 22
click at [20, 296] on button "button" at bounding box center [14, 300] width 22 height 22
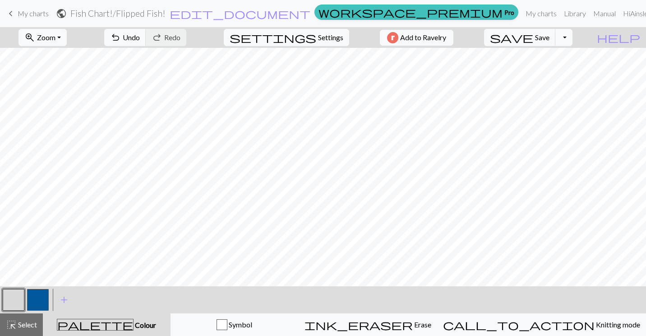
click at [36, 296] on button "button" at bounding box center [38, 300] width 22 height 22
click at [10, 304] on button "button" at bounding box center [14, 300] width 22 height 22
click at [26, 297] on div at bounding box center [38, 299] width 24 height 24
click at [31, 299] on button "button" at bounding box center [38, 300] width 22 height 22
click at [17, 296] on button "button" at bounding box center [14, 300] width 22 height 22
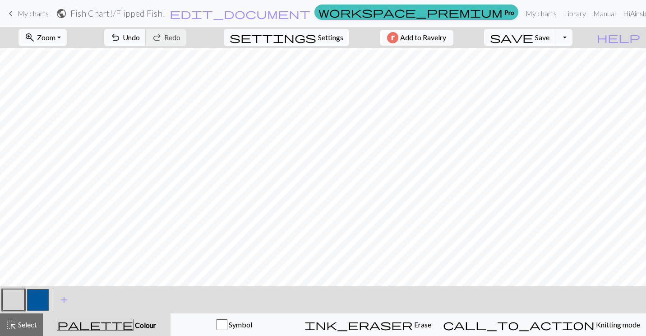
click at [46, 296] on button "button" at bounding box center [38, 300] width 22 height 22
click at [12, 296] on button "button" at bounding box center [14, 300] width 22 height 22
click at [42, 296] on button "button" at bounding box center [38, 300] width 22 height 22
click at [323, 34] on span "Settings" at bounding box center [330, 37] width 25 height 11
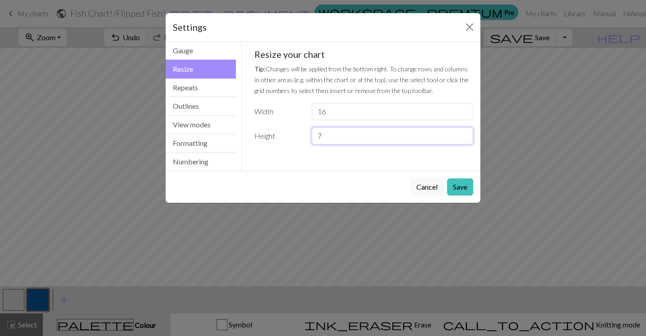
click at [338, 139] on input "7" at bounding box center [392, 135] width 161 height 17
click at [337, 117] on input "16" at bounding box center [392, 111] width 161 height 17
type input "18"
click at [454, 182] on button "Save" at bounding box center [460, 186] width 26 height 17
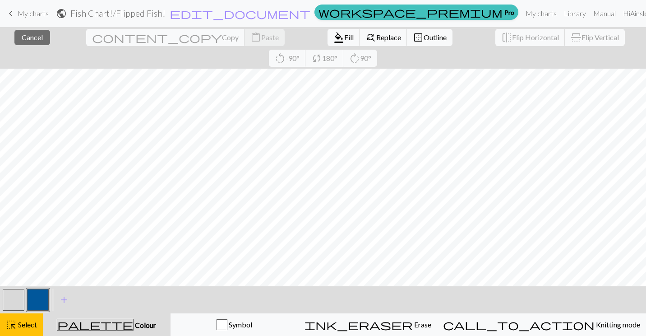
click at [32, 334] on button "highlight_alt Select Select" at bounding box center [21, 324] width 43 height 23
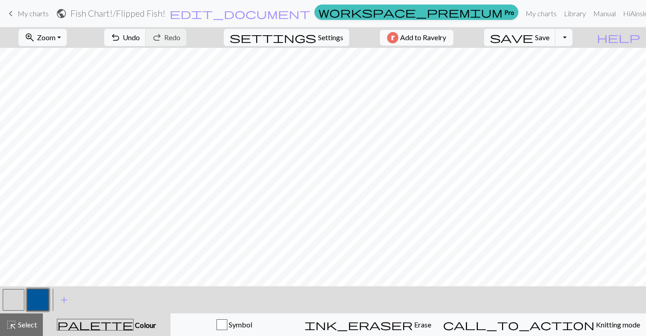
click at [9, 298] on button "button" at bounding box center [14, 300] width 22 height 22
click at [28, 296] on button "button" at bounding box center [38, 300] width 22 height 22
click at [549, 38] on span "Save" at bounding box center [542, 37] width 14 height 9
click at [572, 39] on button "Toggle Dropdown" at bounding box center [563, 37] width 17 height 17
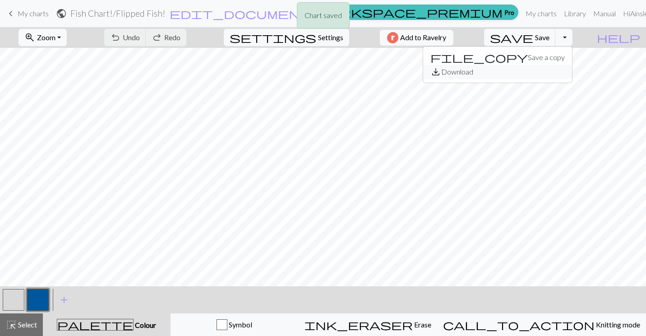
click at [568, 73] on button "save_alt Download" at bounding box center [497, 71] width 149 height 14
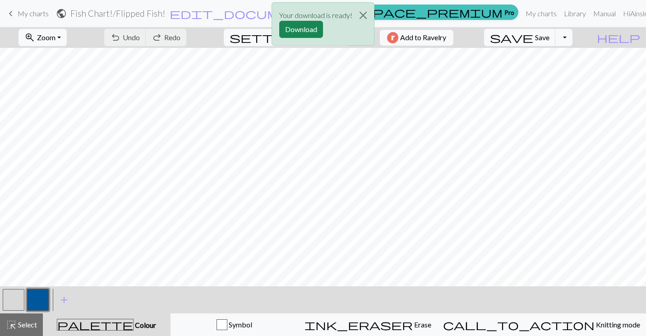
click at [301, 33] on button "Download" at bounding box center [301, 29] width 44 height 17
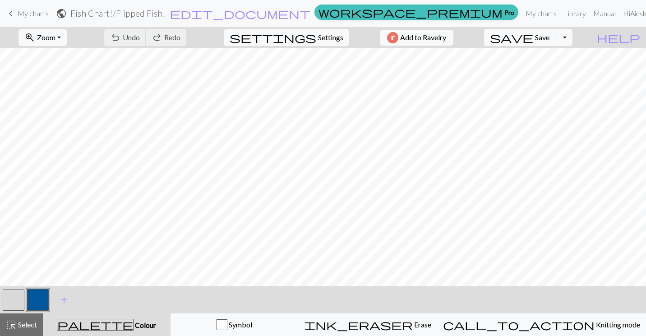
click at [29, 10] on span "My charts" at bounding box center [33, 13] width 31 height 9
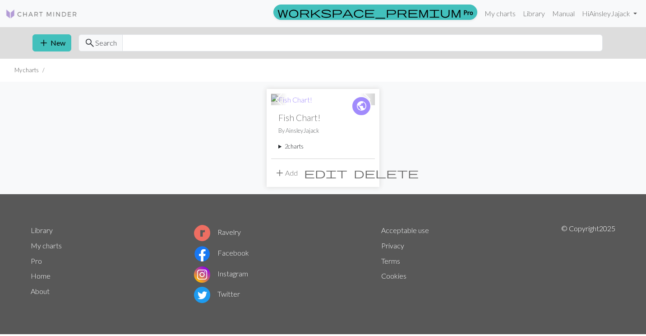
click at [290, 150] on summary "2 charts" at bounding box center [322, 146] width 89 height 9
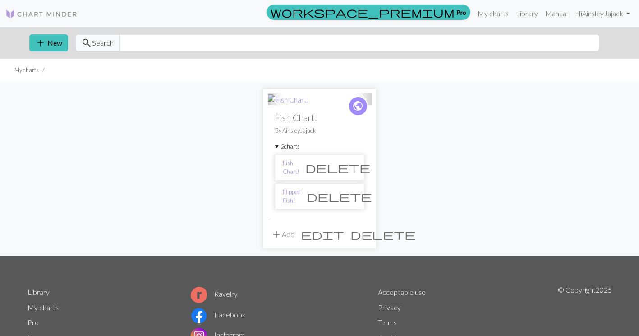
click at [299, 169] on link "Fish Chart!" at bounding box center [291, 167] width 17 height 17
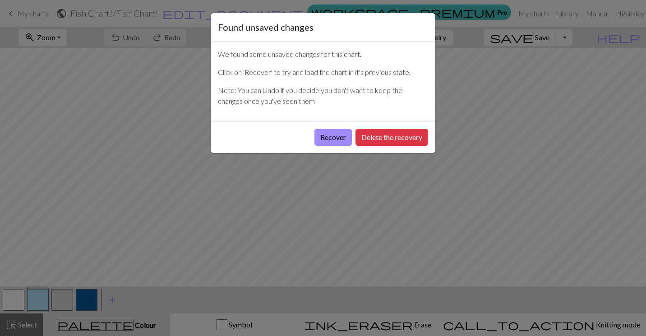
click at [332, 136] on button "Recover" at bounding box center [332, 137] width 37 height 17
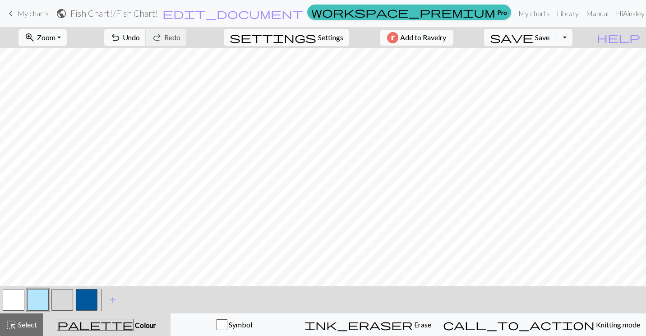
click at [324, 36] on span "Settings" at bounding box center [330, 37] width 25 height 11
select select "aran"
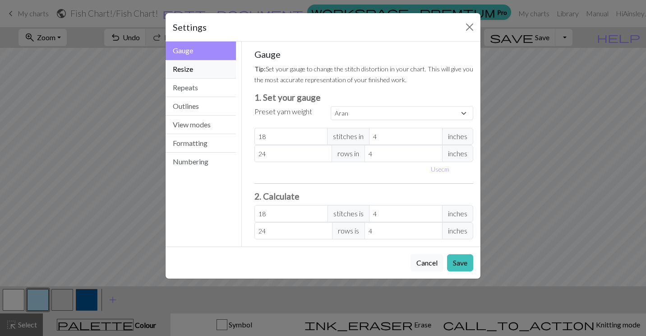
click at [192, 69] on button "Resize" at bounding box center [201, 69] width 70 height 18
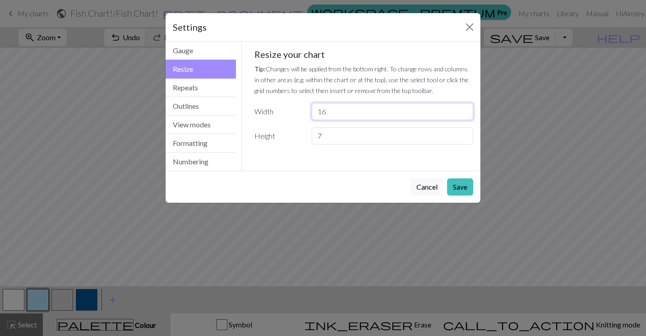
click at [344, 113] on input "16" at bounding box center [392, 111] width 161 height 17
type input "18"
click at [467, 184] on button "Save" at bounding box center [460, 186] width 26 height 17
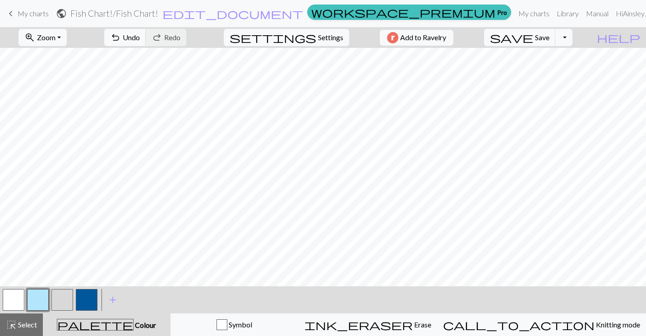
click at [78, 301] on button "button" at bounding box center [87, 300] width 22 height 22
click at [64, 294] on button "button" at bounding box center [62, 300] width 22 height 22
click at [79, 298] on button "button" at bounding box center [87, 300] width 22 height 22
click at [60, 297] on button "button" at bounding box center [62, 300] width 22 height 22
click at [83, 305] on button "button" at bounding box center [87, 300] width 22 height 22
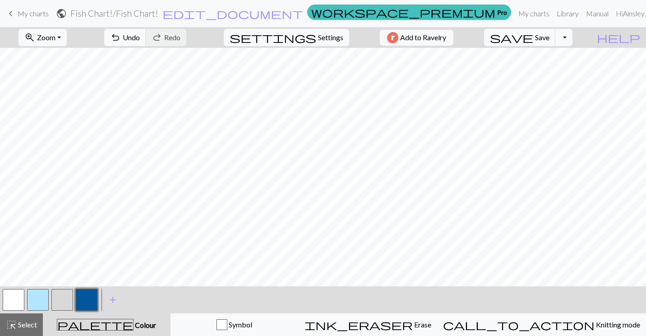
click at [65, 297] on button "button" at bounding box center [62, 300] width 22 height 22
click at [90, 296] on button "button" at bounding box center [87, 300] width 22 height 22
click at [68, 291] on button "button" at bounding box center [62, 300] width 22 height 22
click at [94, 304] on button "button" at bounding box center [87, 300] width 22 height 22
click at [70, 294] on button "button" at bounding box center [62, 300] width 22 height 22
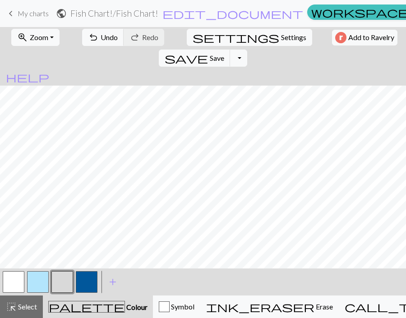
click at [85, 284] on button "button" at bounding box center [87, 283] width 22 height 22
click at [64, 276] on button "button" at bounding box center [62, 283] width 22 height 22
click at [83, 277] on button "button" at bounding box center [87, 283] width 22 height 22
click at [224, 54] on span "Save" at bounding box center [217, 58] width 14 height 9
click at [379, 35] on div "Chart saved" at bounding box center [203, 18] width 406 height 36
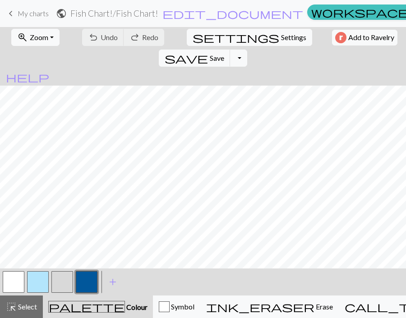
click at [247, 50] on button "Toggle Dropdown" at bounding box center [238, 58] width 17 height 17
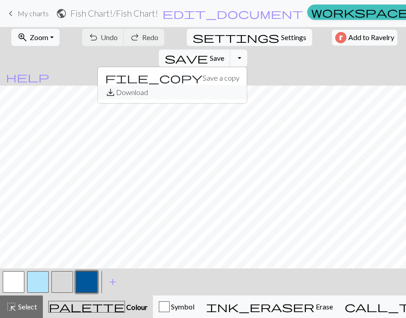
click at [247, 85] on button "save_alt Download" at bounding box center [172, 92] width 149 height 14
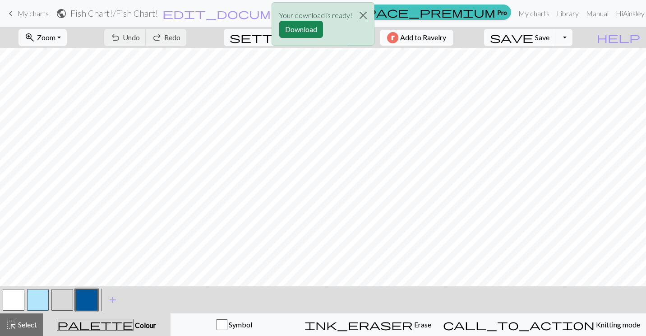
click at [312, 28] on button "Download" at bounding box center [301, 29] width 44 height 17
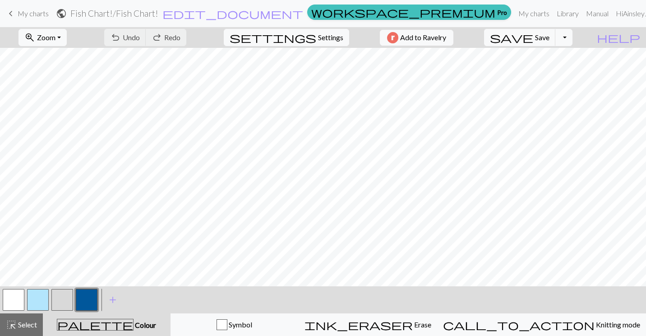
click at [12, 13] on span "keyboard_arrow_left" at bounding box center [10, 13] width 11 height 13
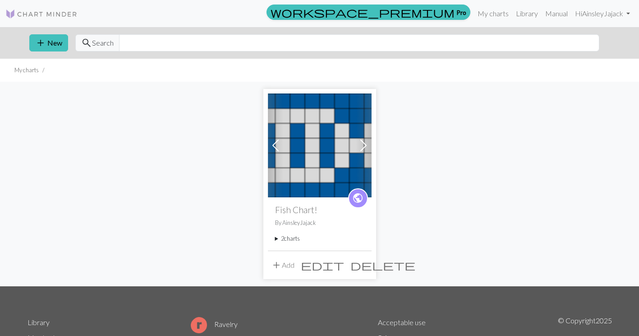
click at [285, 264] on button "add Add" at bounding box center [283, 264] width 30 height 17
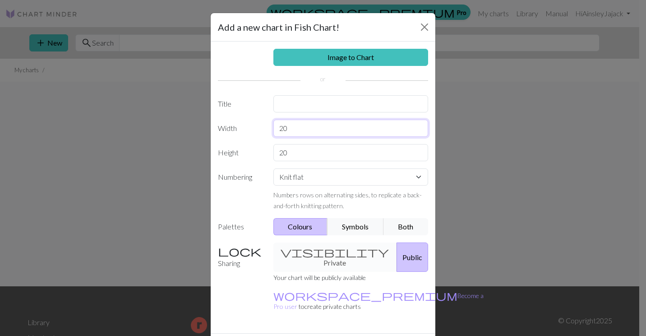
drag, startPoint x: 311, startPoint y: 132, endPoint x: 276, endPoint y: 128, distance: 35.4
click at [276, 128] on input "20" at bounding box center [350, 128] width 155 height 17
click at [299, 161] on div "Image to Chart Title Width 20 Height 20 Numbering Knit flat Knit in the round L…" at bounding box center [323, 186] width 225 height 291
click at [295, 157] on input "20" at bounding box center [350, 152] width 155 height 17
type input "2"
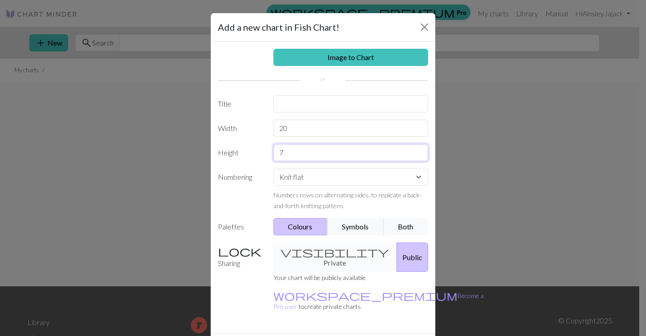
type input "7"
click at [282, 125] on input "20" at bounding box center [350, 128] width 155 height 17
type input "36"
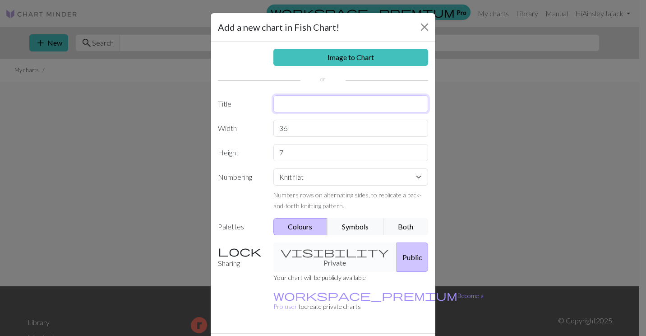
click at [299, 101] on input "text" at bounding box center [350, 103] width 155 height 17
type input "Multifish"
click at [295, 126] on input "36" at bounding box center [350, 128] width 155 height 17
drag, startPoint x: 295, startPoint y: 126, endPoint x: 267, endPoint y: 126, distance: 27.5
click at [268, 126] on div "36" at bounding box center [351, 128] width 166 height 17
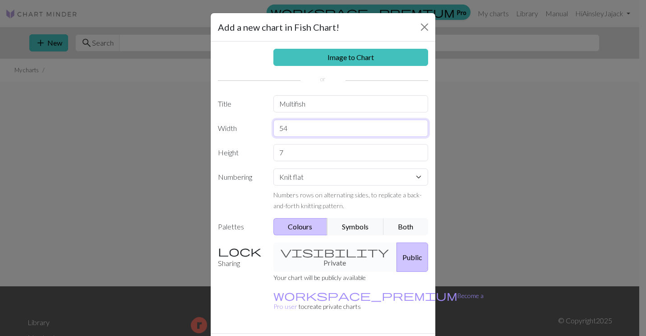
type input "54"
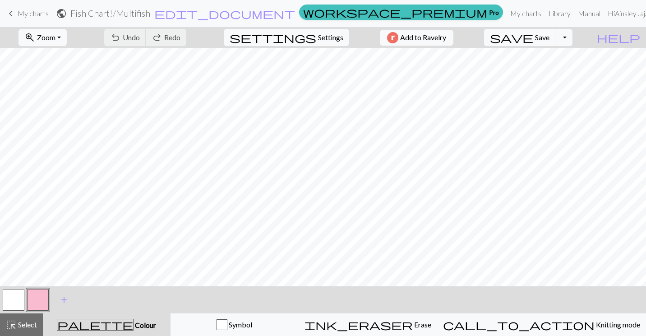
click at [46, 296] on button "button" at bounding box center [38, 300] width 22 height 22
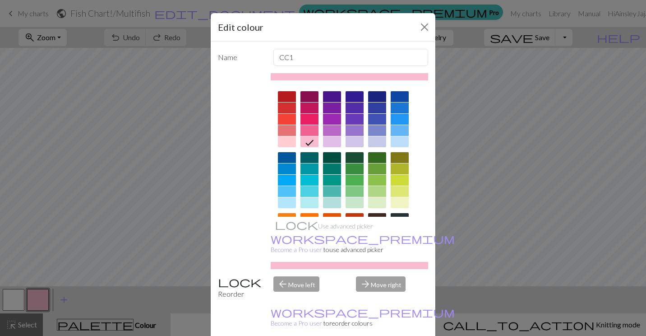
click at [290, 157] on div at bounding box center [287, 157] width 18 height 11
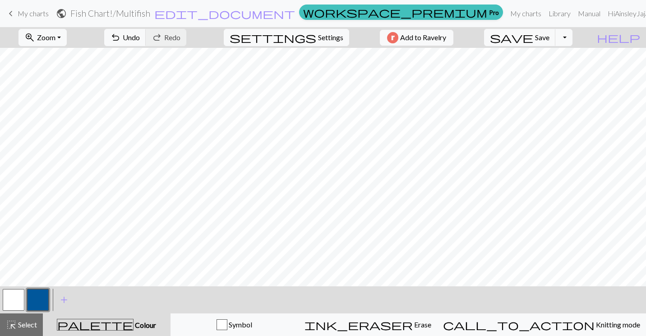
click at [14, 299] on button "button" at bounding box center [14, 300] width 22 height 22
click at [12, 299] on button "button" at bounding box center [14, 300] width 22 height 22
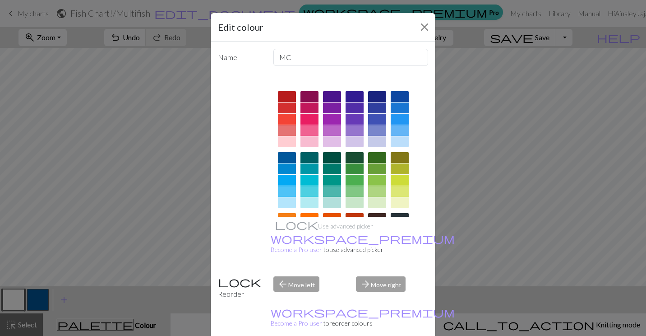
scroll to position [124, 0]
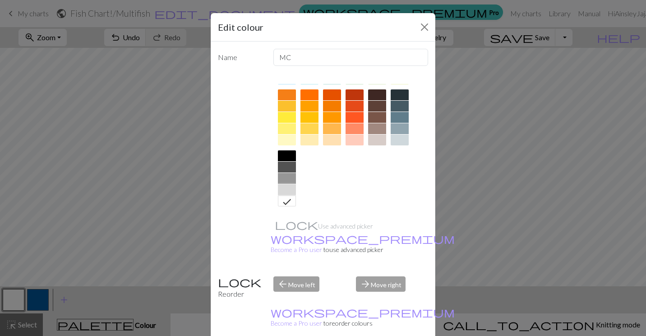
click at [284, 190] on div at bounding box center [287, 189] width 18 height 11
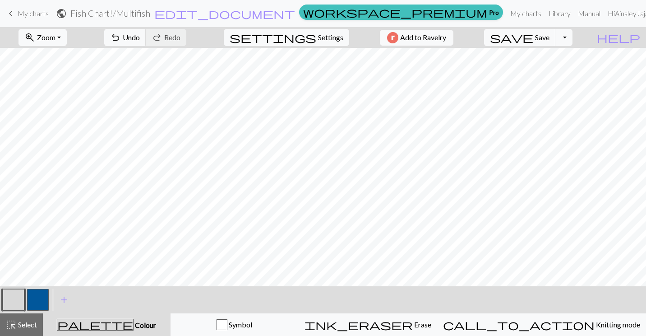
click at [37, 295] on button "button" at bounding box center [38, 300] width 22 height 22
click at [19, 299] on button "button" at bounding box center [14, 300] width 22 height 22
click at [40, 304] on button "button" at bounding box center [38, 300] width 22 height 22
click at [14, 301] on button "button" at bounding box center [14, 300] width 22 height 22
click at [310, 37] on button "settings Settings" at bounding box center [286, 37] width 125 height 17
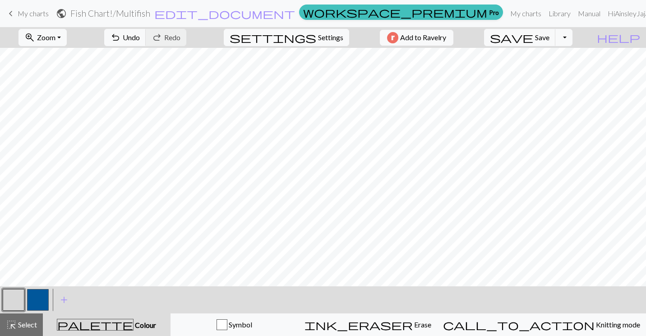
select select "aran"
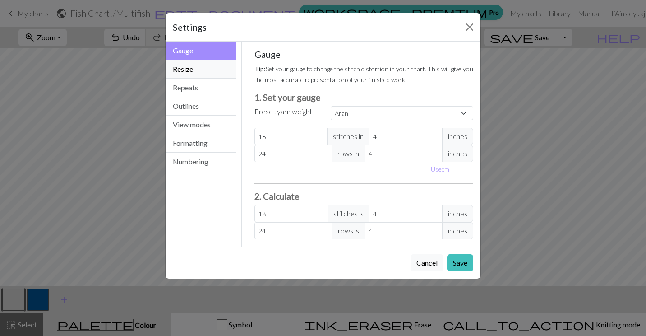
click at [194, 67] on button "Resize" at bounding box center [201, 69] width 70 height 18
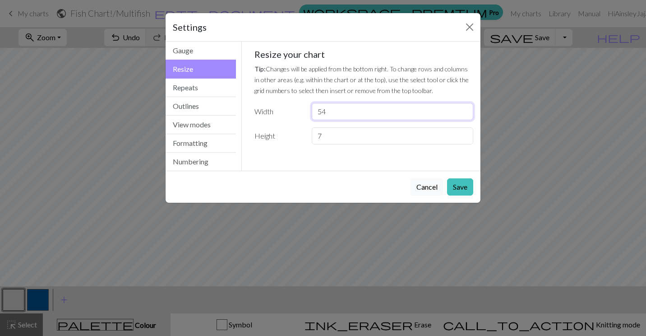
click at [345, 111] on input "54" at bounding box center [392, 111] width 161 height 17
type input "5"
type input "60"
click at [459, 191] on button "Save" at bounding box center [460, 186] width 26 height 17
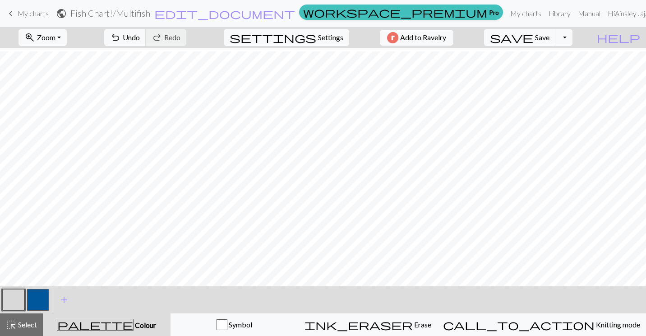
scroll to position [0, 0]
click at [43, 295] on button "button" at bounding box center [38, 300] width 22 height 22
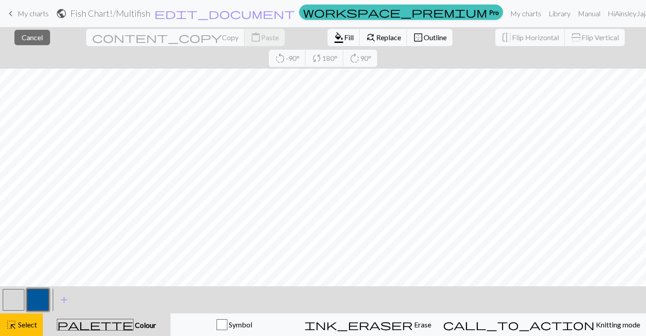
click at [37, 318] on button "highlight_alt Select Select" at bounding box center [21, 324] width 43 height 23
